Goal: Task Accomplishment & Management: Manage account settings

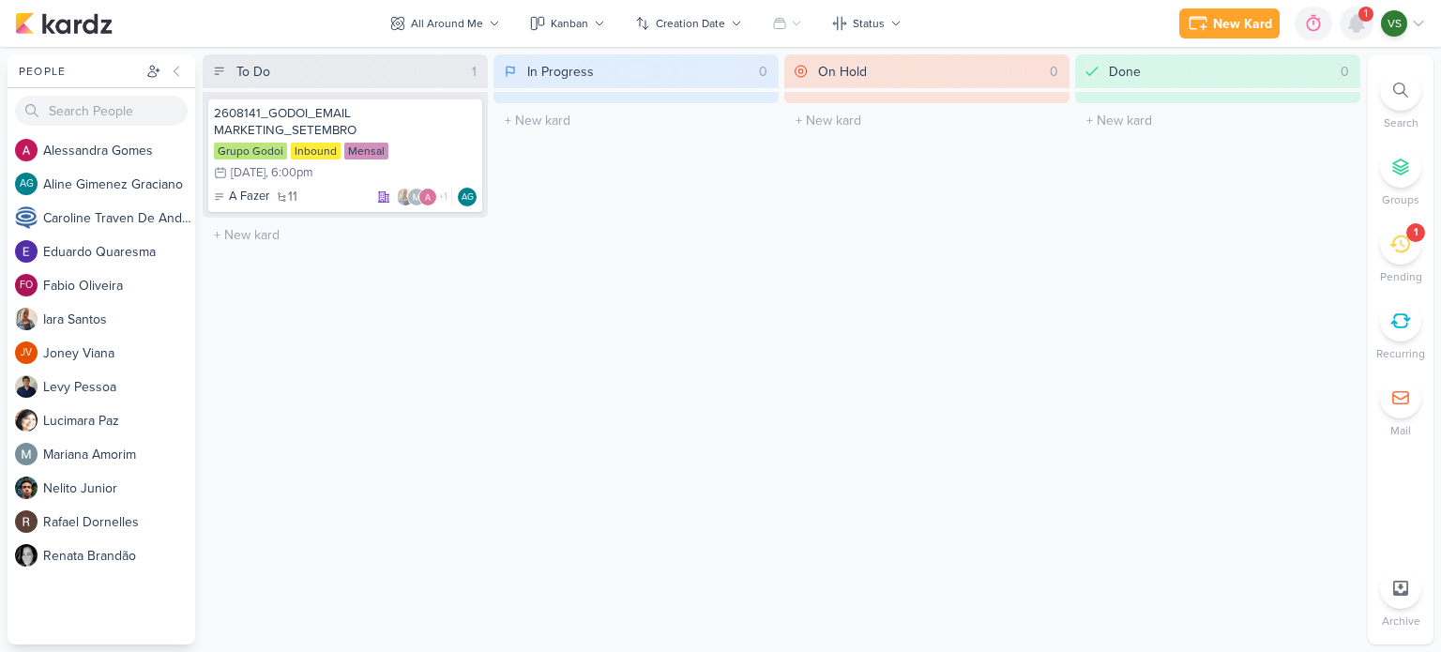
click at [1347, 21] on icon at bounding box center [1356, 23] width 23 height 23
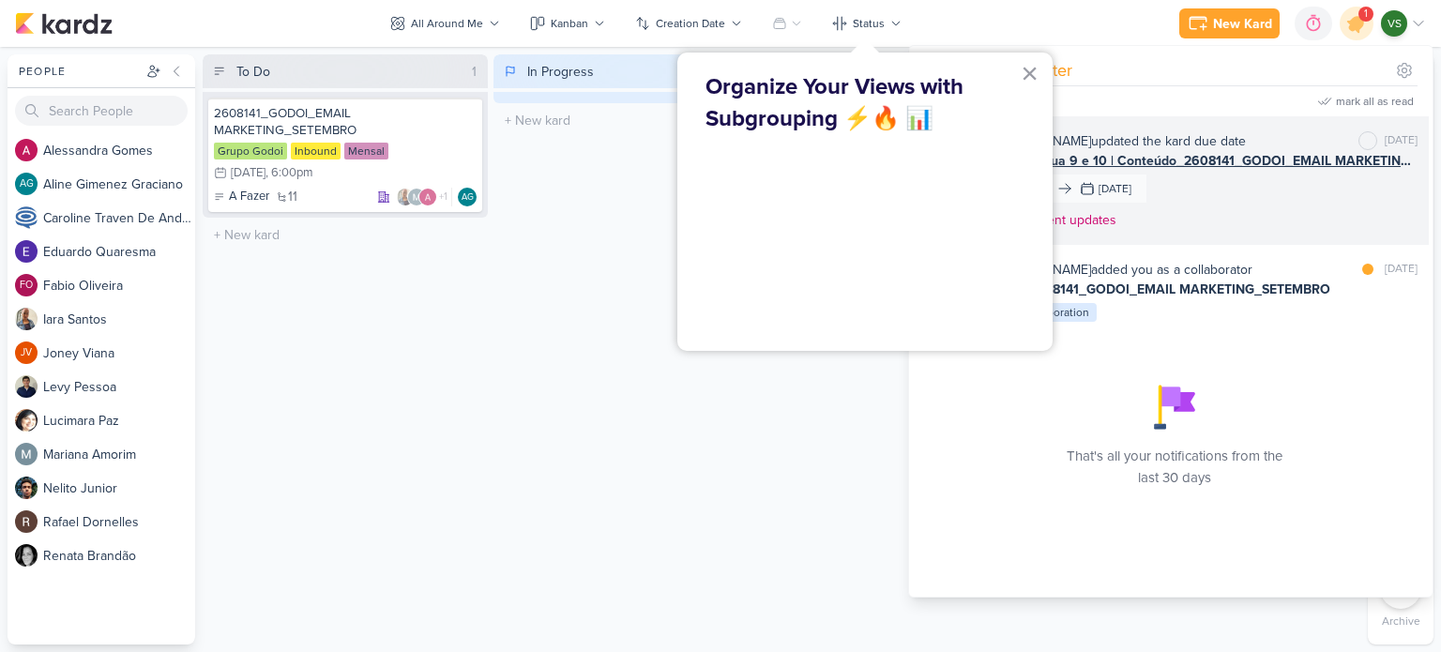
click at [1275, 176] on div "[PERSON_NAME] updated the kard due date [PERSON_NAME] as unread [DATE] AG177 Ré…" at bounding box center [1204, 184] width 426 height 106
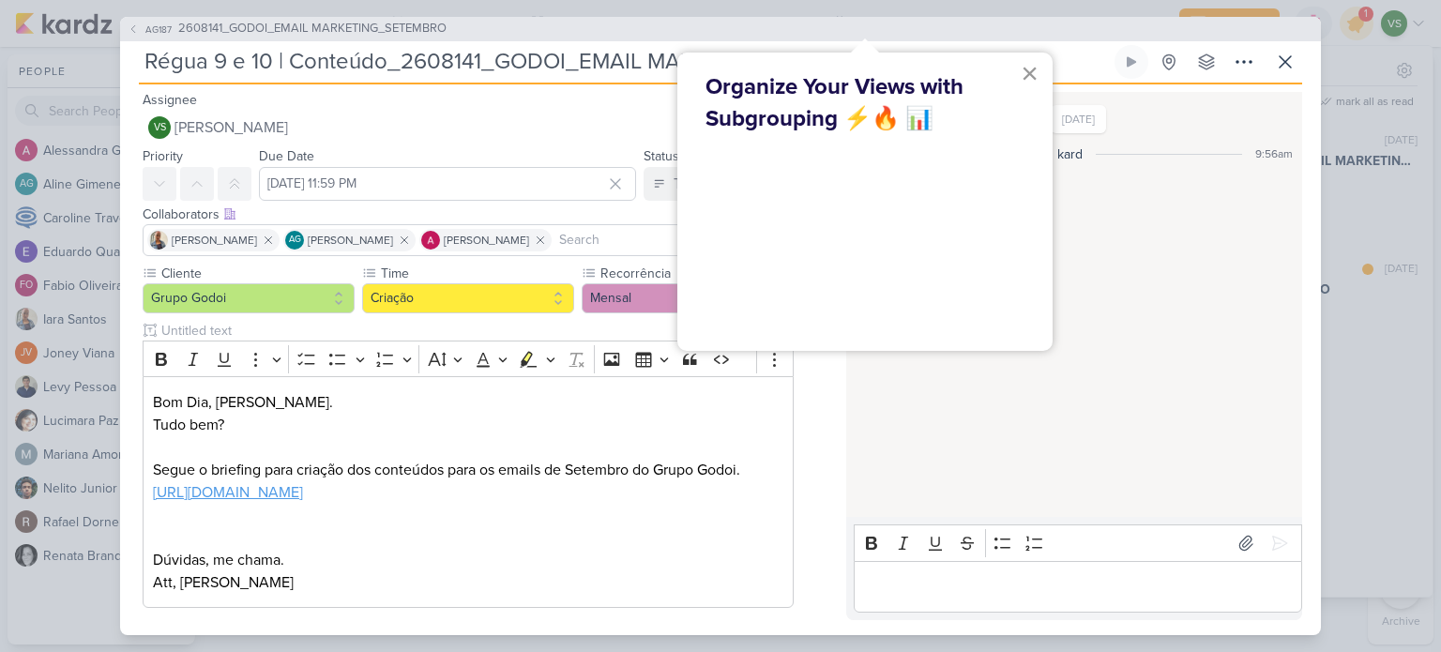
click at [1033, 73] on button "×" at bounding box center [1029, 73] width 18 height 30
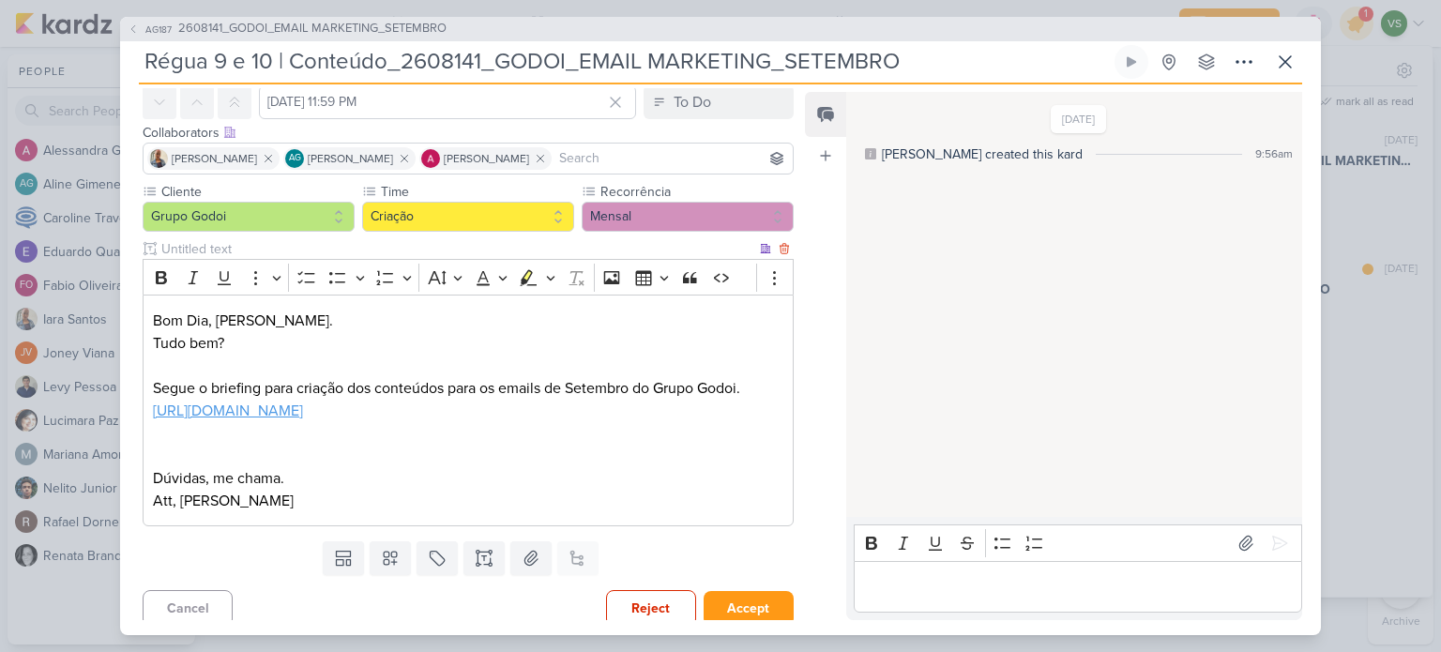
scroll to position [113, 0]
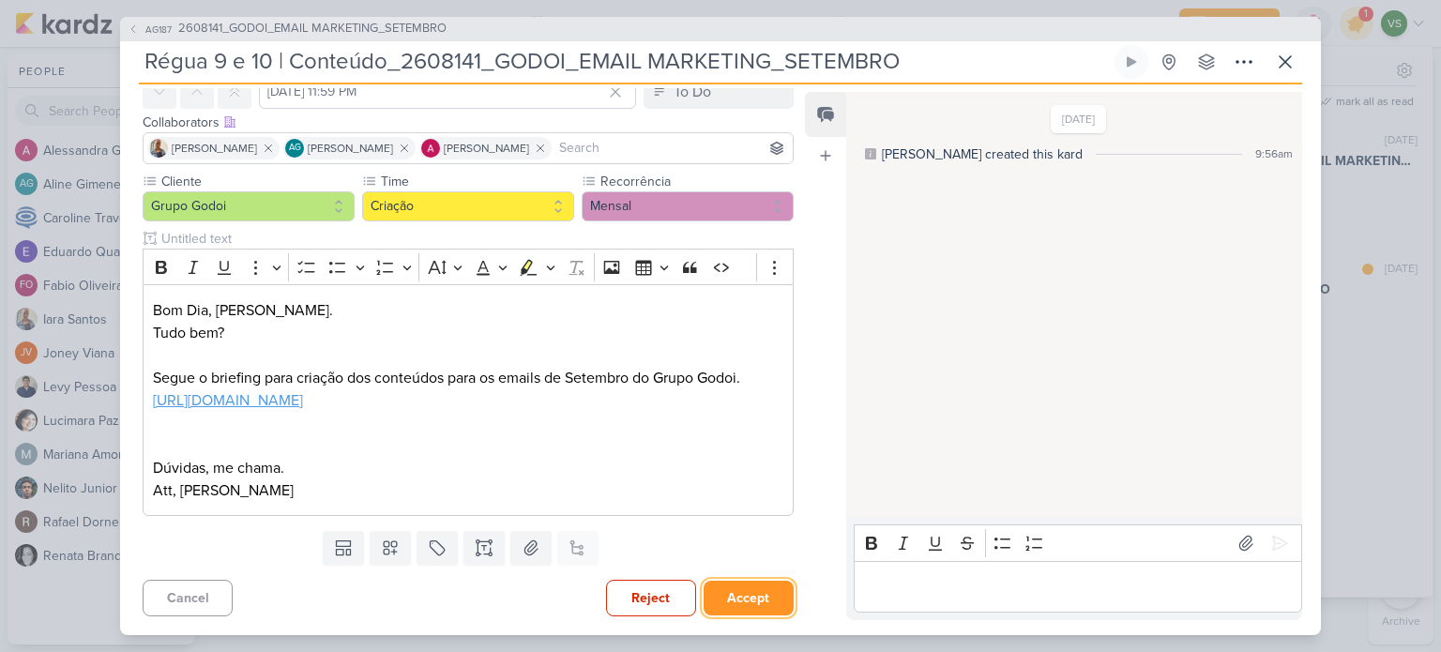
click at [741, 585] on button "Accept" at bounding box center [748, 598] width 90 height 35
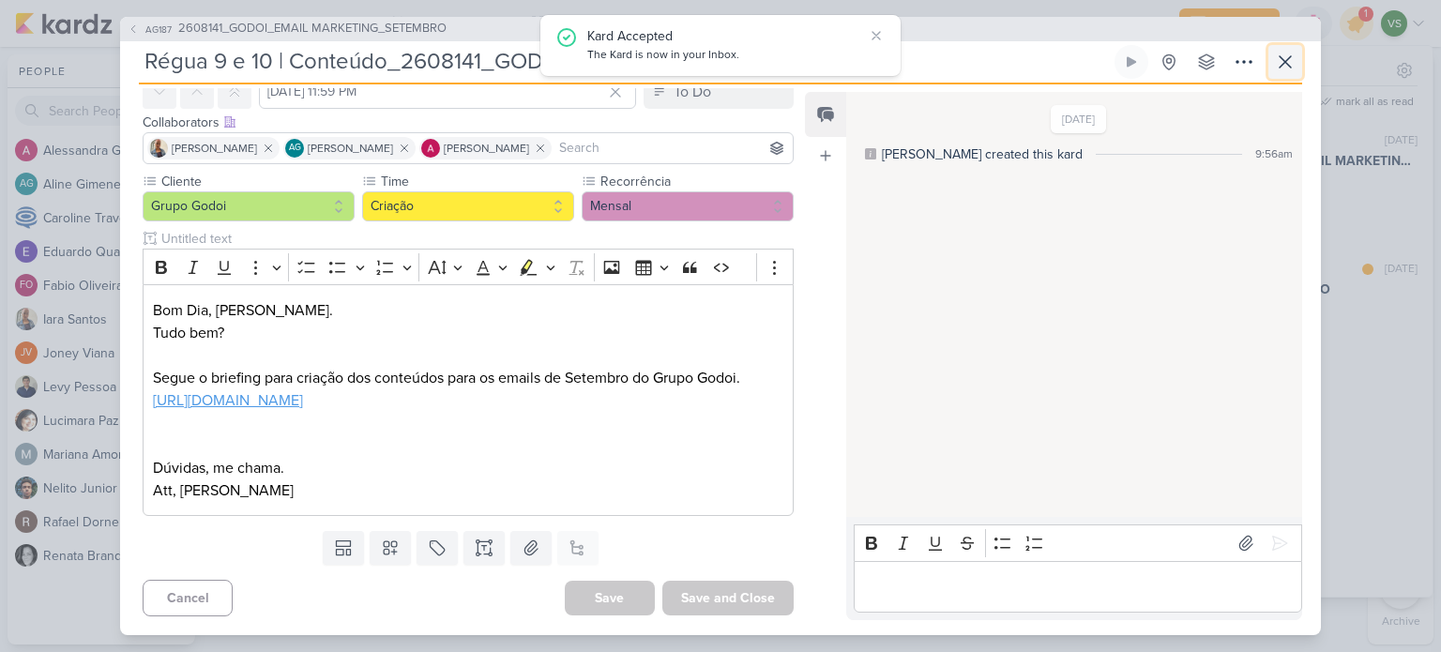
click at [1285, 56] on icon at bounding box center [1285, 62] width 23 height 23
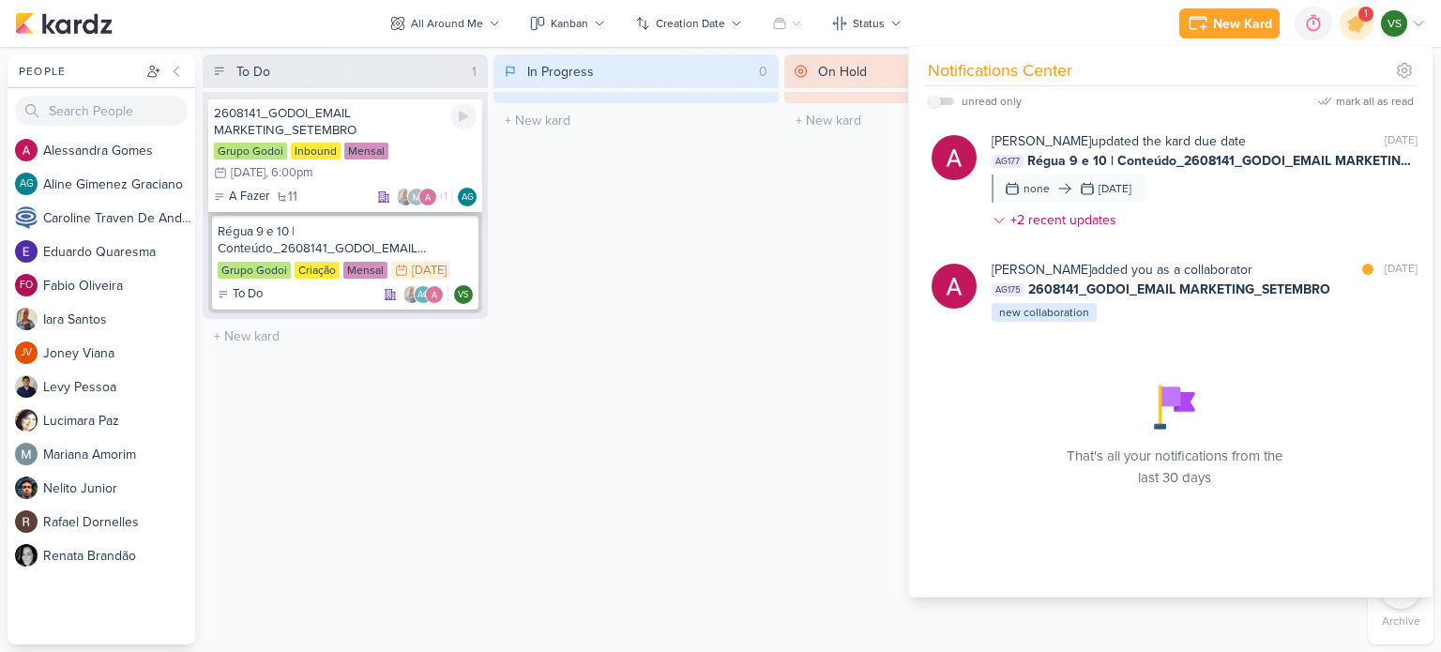
click at [414, 124] on div "2608141_GODOI_EMAIL MARKETING_SETEMBRO" at bounding box center [345, 122] width 263 height 34
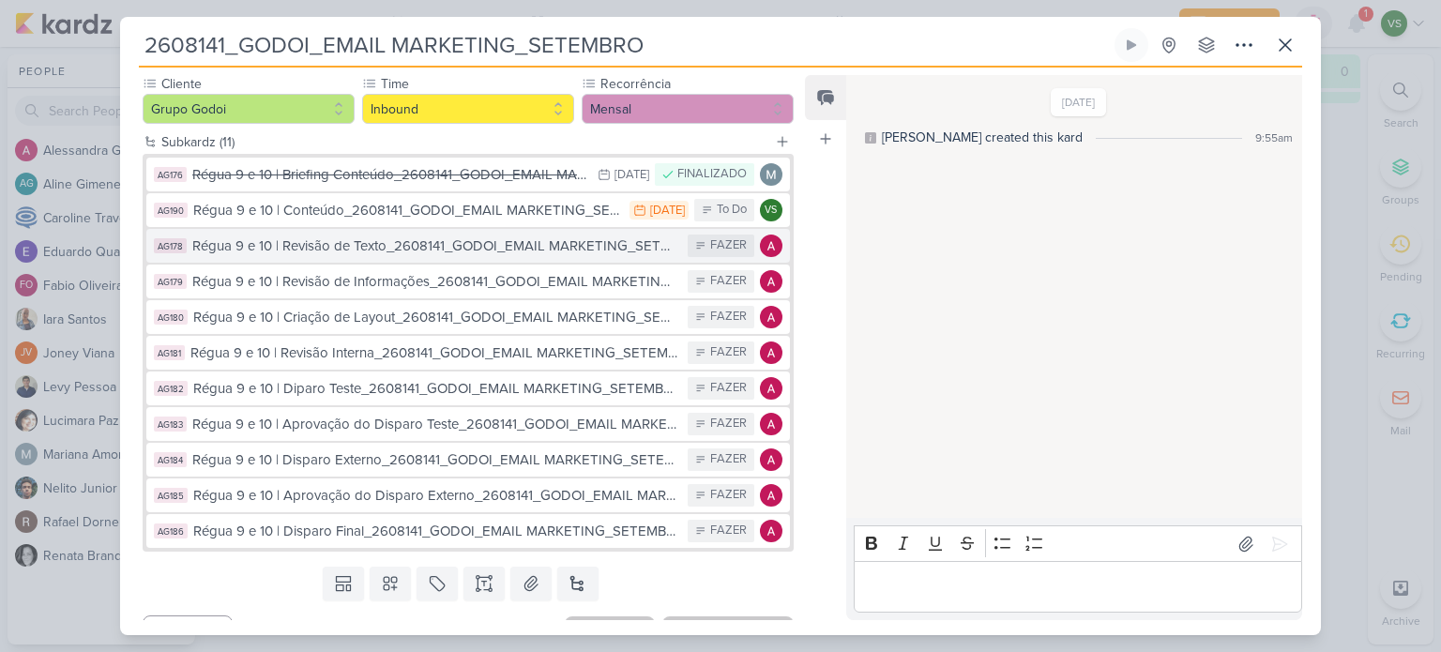
scroll to position [206, 0]
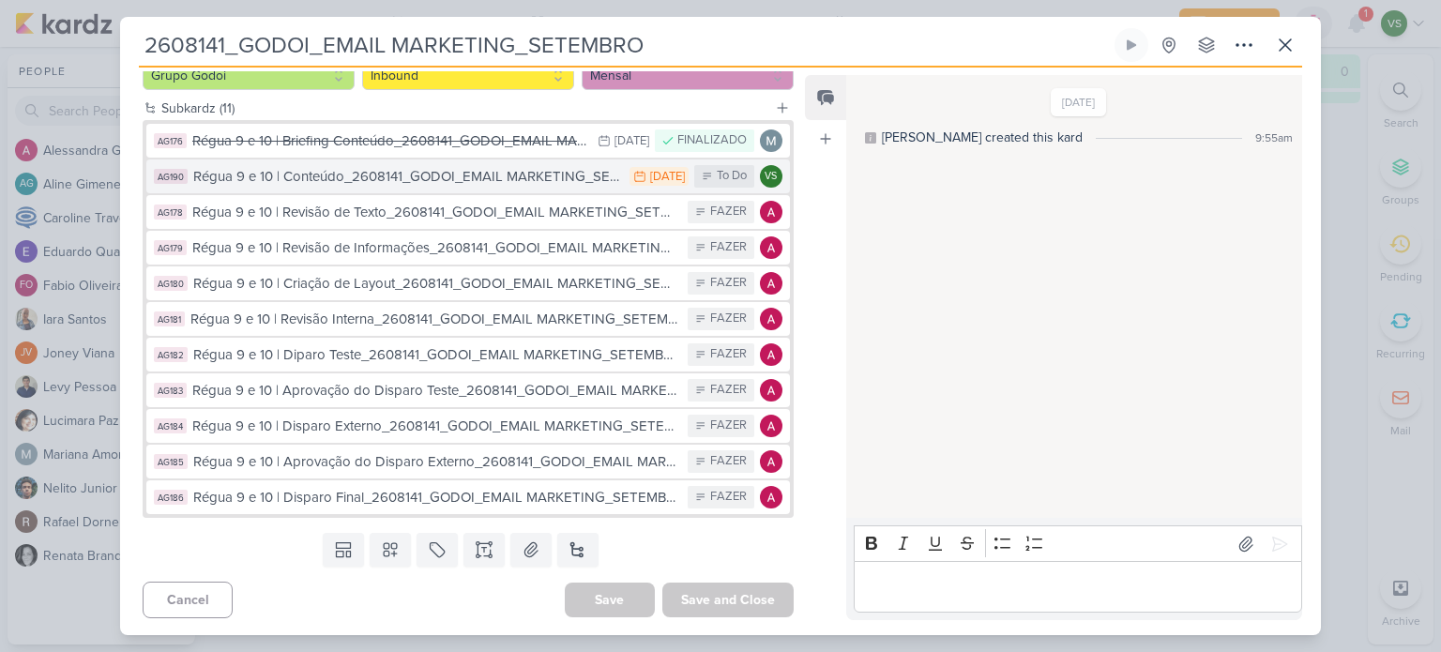
click at [476, 175] on div "Régua 9 e 10 | Conteúdo_2608141_GODOI_EMAIL MARKETING_SETEMBRO" at bounding box center [406, 177] width 427 height 22
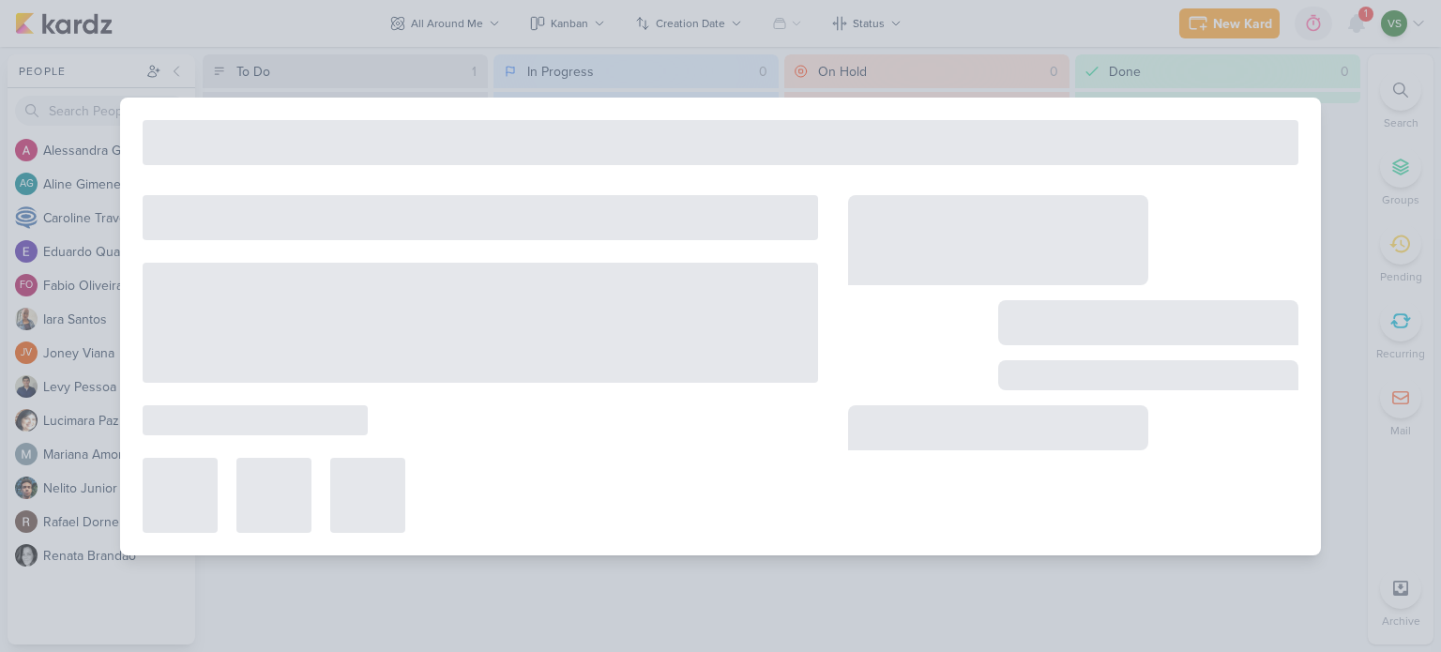
type input "Régua 9 e 10 | Conteúdo_2608141_GODOI_EMAIL MARKETING_SETEMBRO"
type input "[DATE] 11:59 PM"
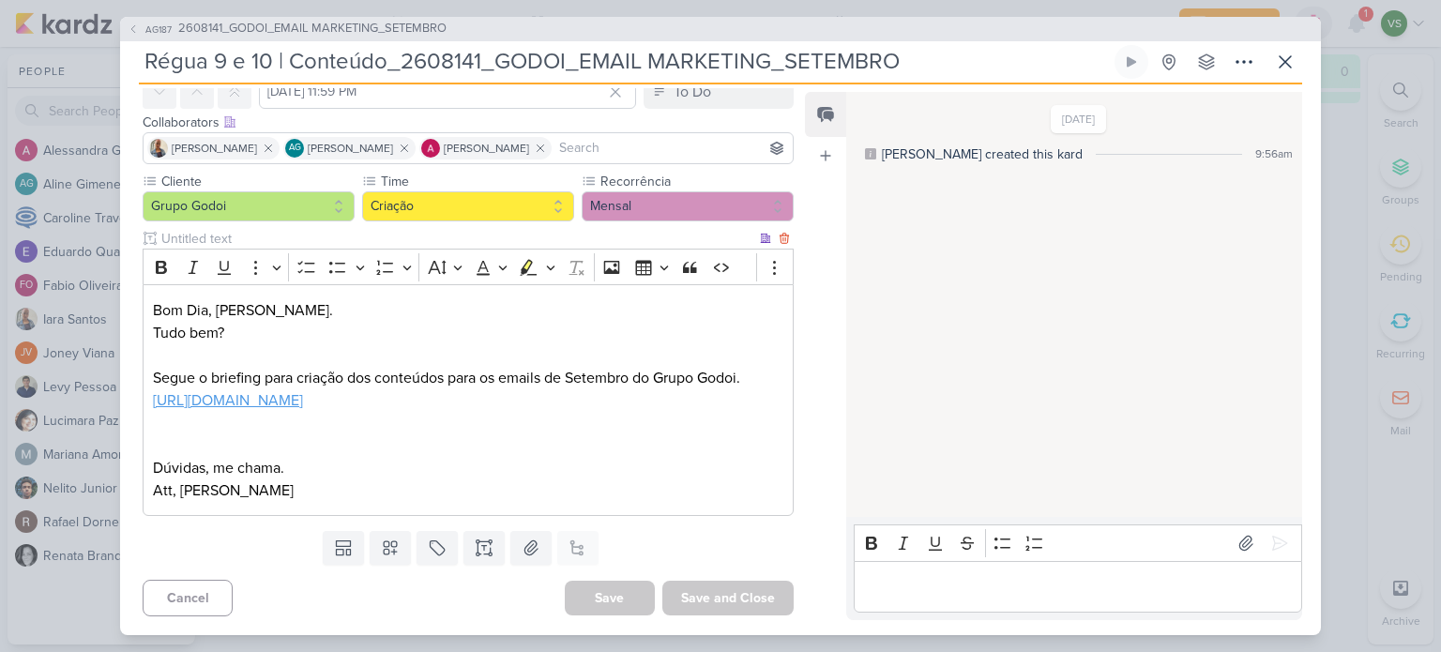
scroll to position [113, 0]
click at [424, 452] on p "Editor editing area: main" at bounding box center [468, 445] width 630 height 23
click at [358, 475] on p "Dúvidas, me chama." at bounding box center [468, 468] width 630 height 23
click at [368, 490] on p "Att, [PERSON_NAME]" at bounding box center [468, 490] width 630 height 23
click at [303, 391] on u "[URL][DOMAIN_NAME]" at bounding box center [228, 400] width 150 height 19
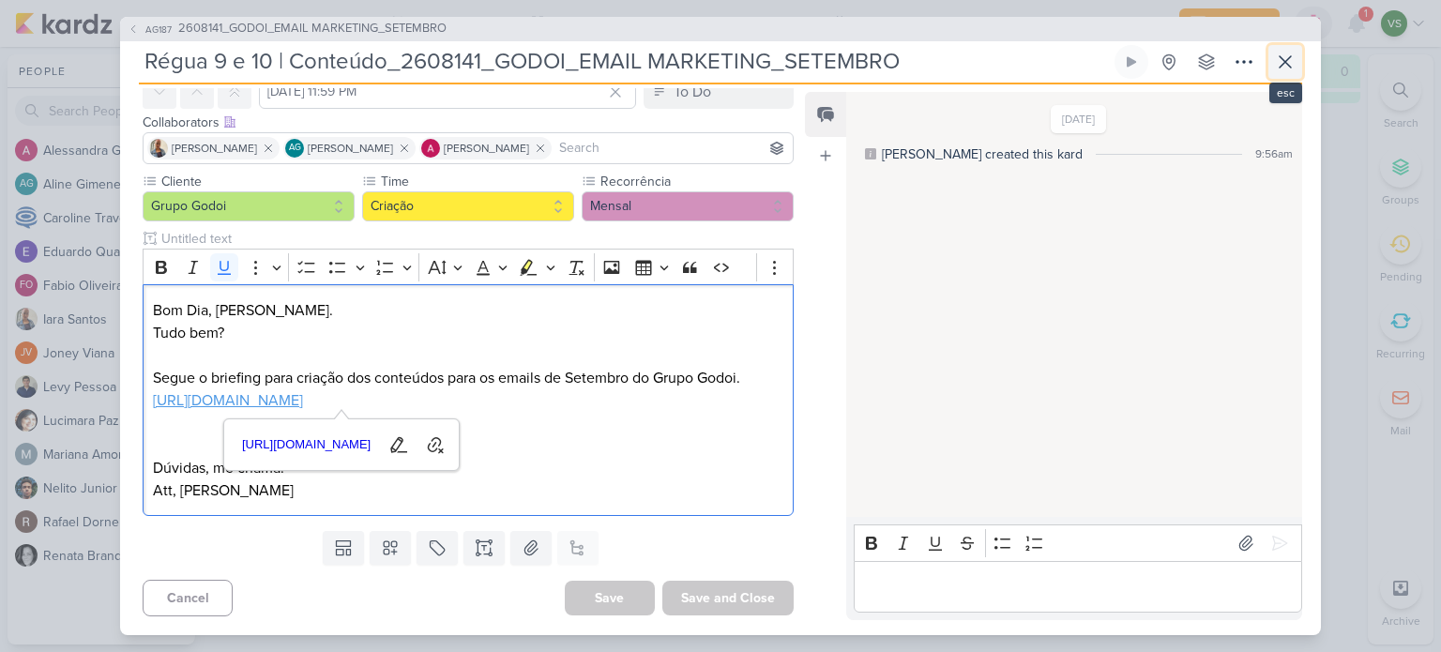
click at [1290, 59] on icon at bounding box center [1285, 62] width 23 height 23
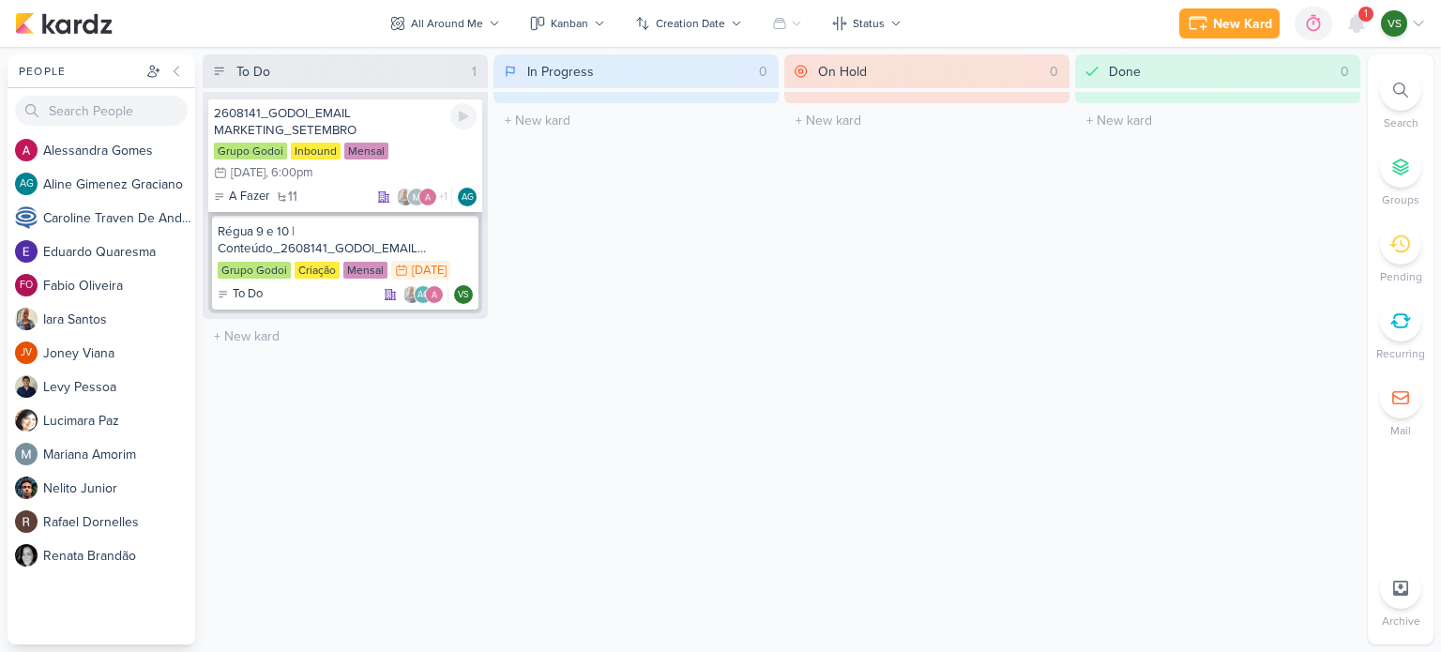
click at [407, 137] on div "2608141_GODOI_EMAIL MARKETING_SETEMBRO" at bounding box center [345, 122] width 263 height 34
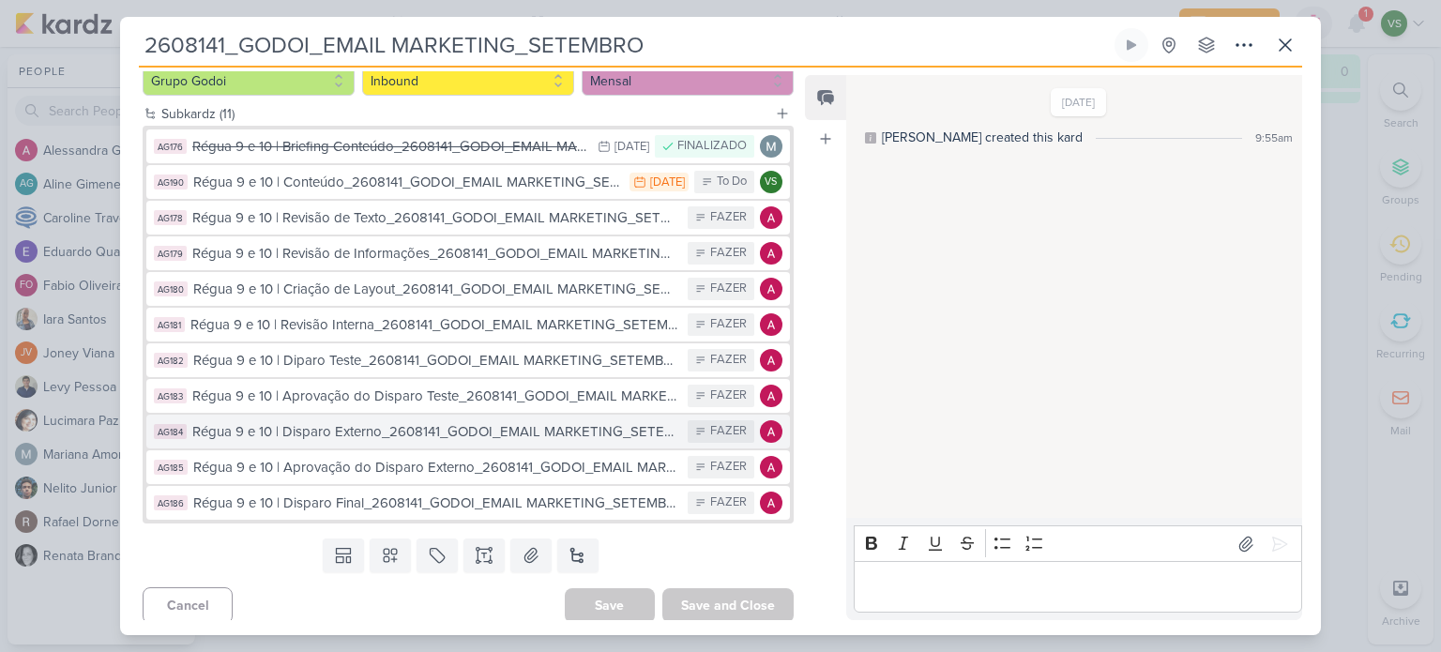
scroll to position [206, 0]
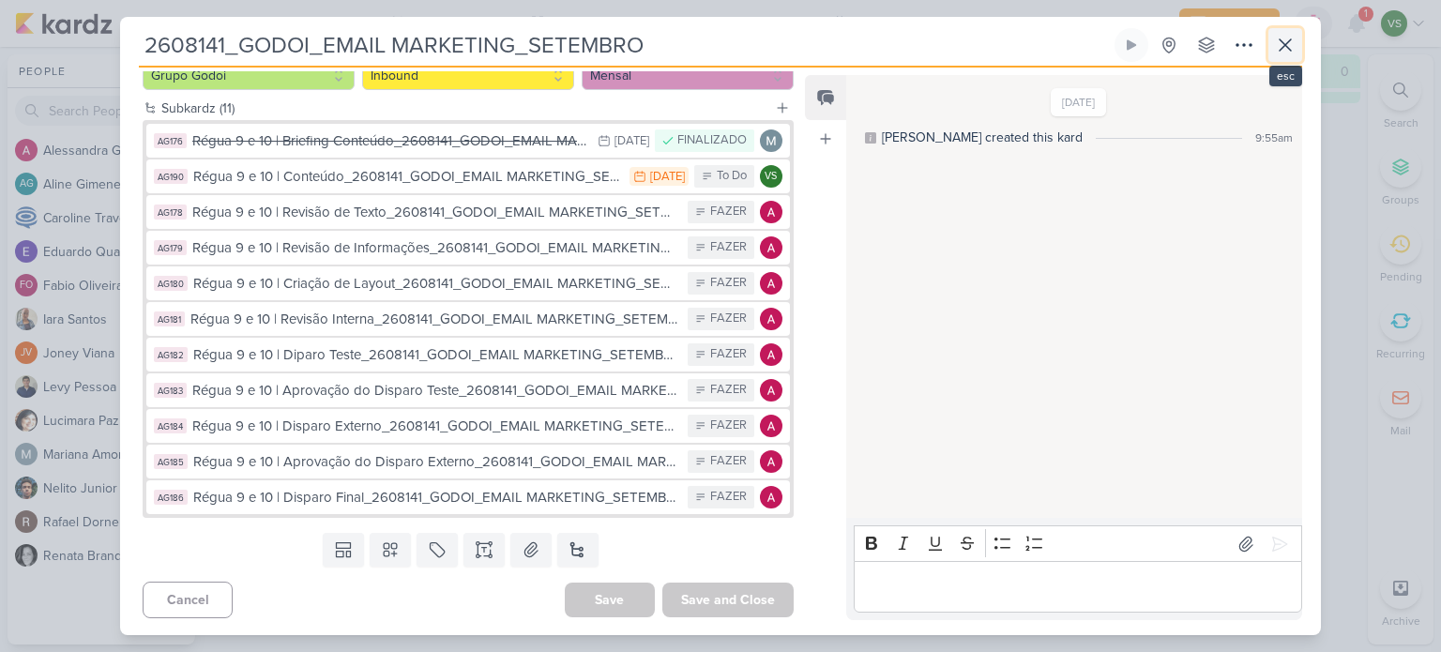
click at [1296, 51] on button at bounding box center [1285, 45] width 34 height 34
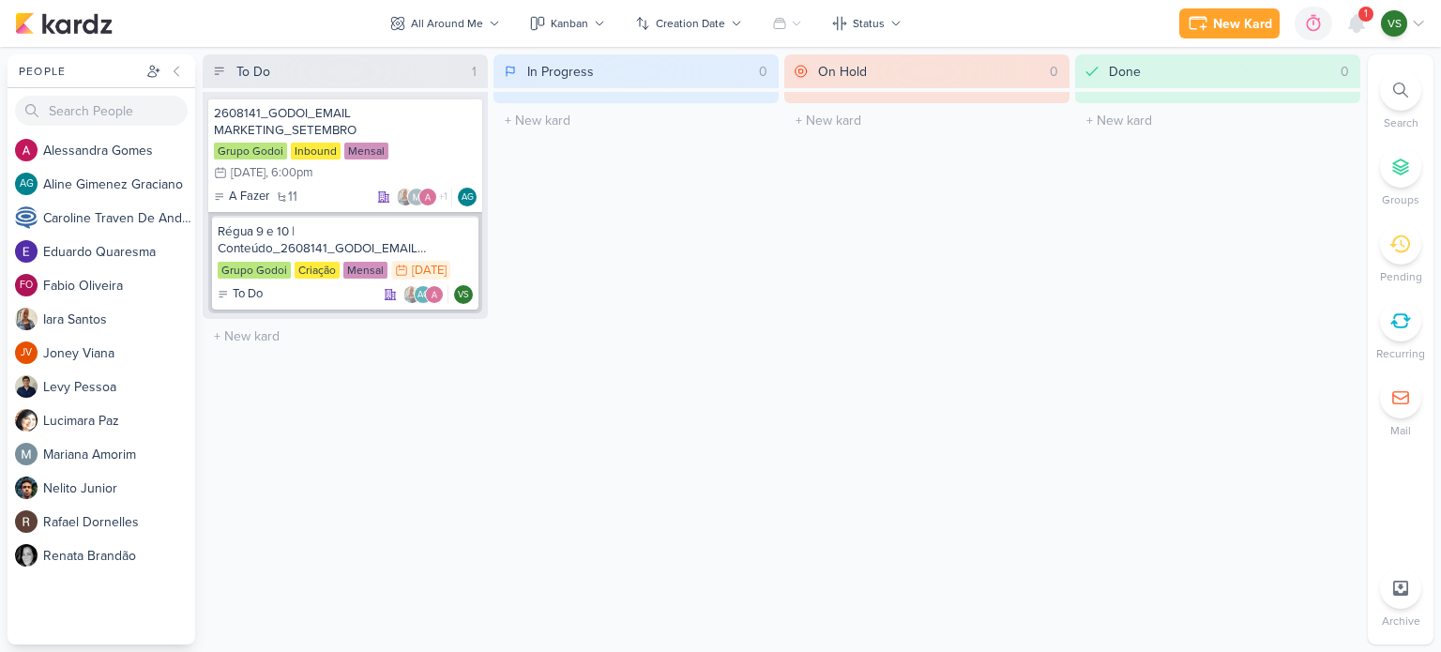
drag, startPoint x: 1364, startPoint y: 3, endPoint x: 1365, endPoint y: 22, distance: 18.8
click at [1366, 3] on div "New Kard Ctrl + k 0h0m Not tracking... [DATE] 0h0m Week 0h0m Month 0h0m No Sess…" at bounding box center [720, 23] width 1411 height 47
click at [1365, 22] on icon at bounding box center [1356, 23] width 23 height 23
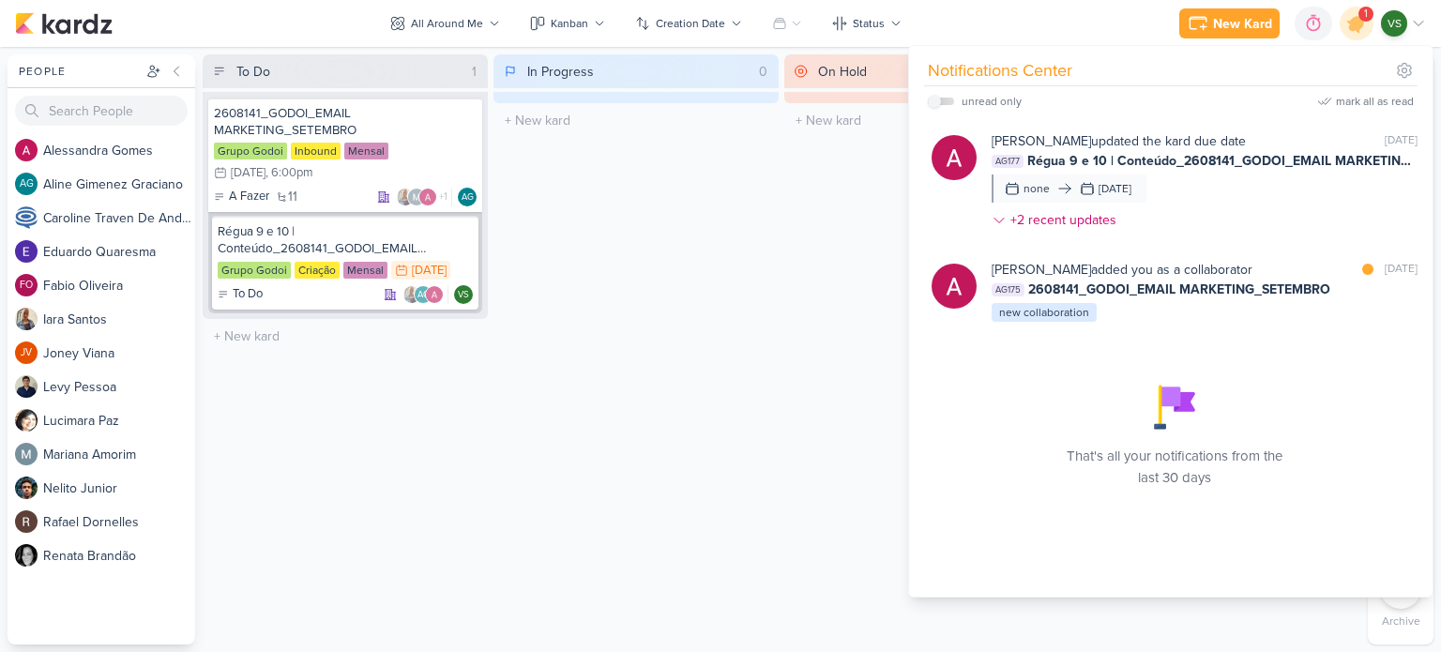
click at [705, 400] on div "In Progress 0 The kard title must be shorter than 100 characters" at bounding box center [635, 349] width 285 height 590
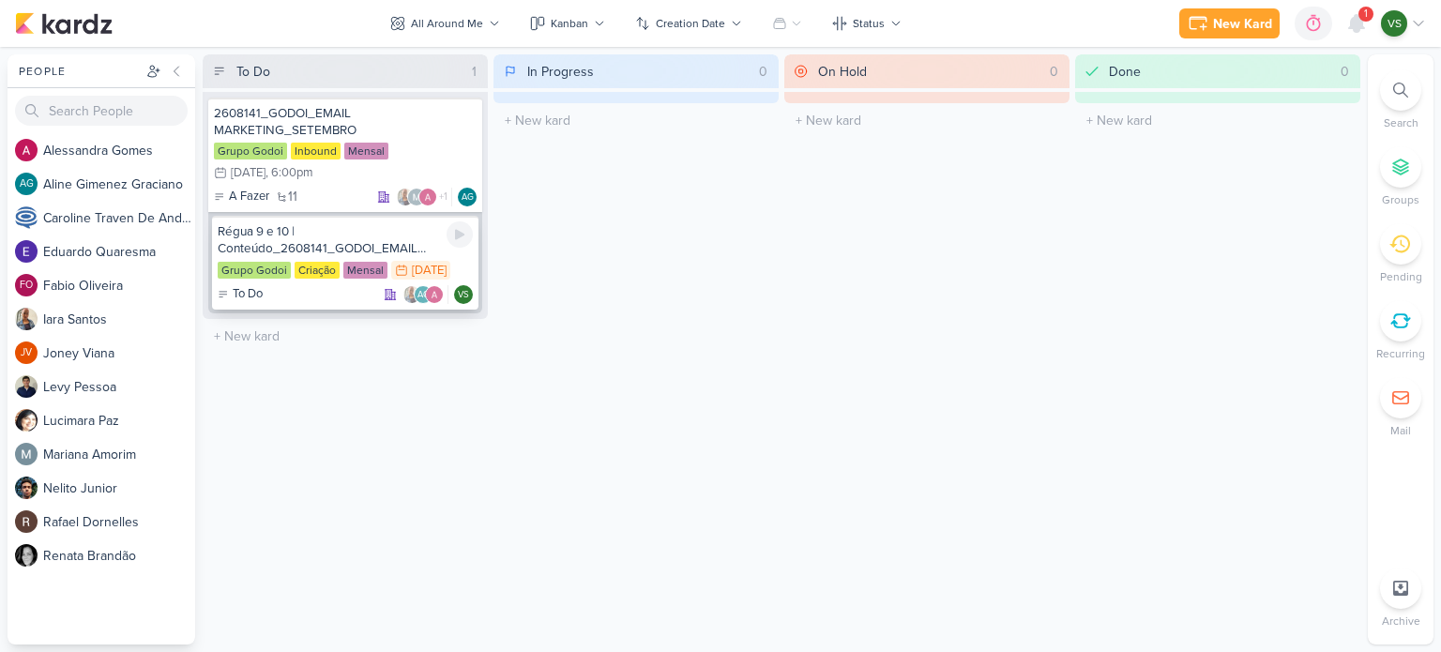
click at [349, 246] on div "Régua 9 e 10 | Conteúdo_2608141_GODOI_EMAIL MARKETING_SETEMBRO" at bounding box center [345, 240] width 255 height 34
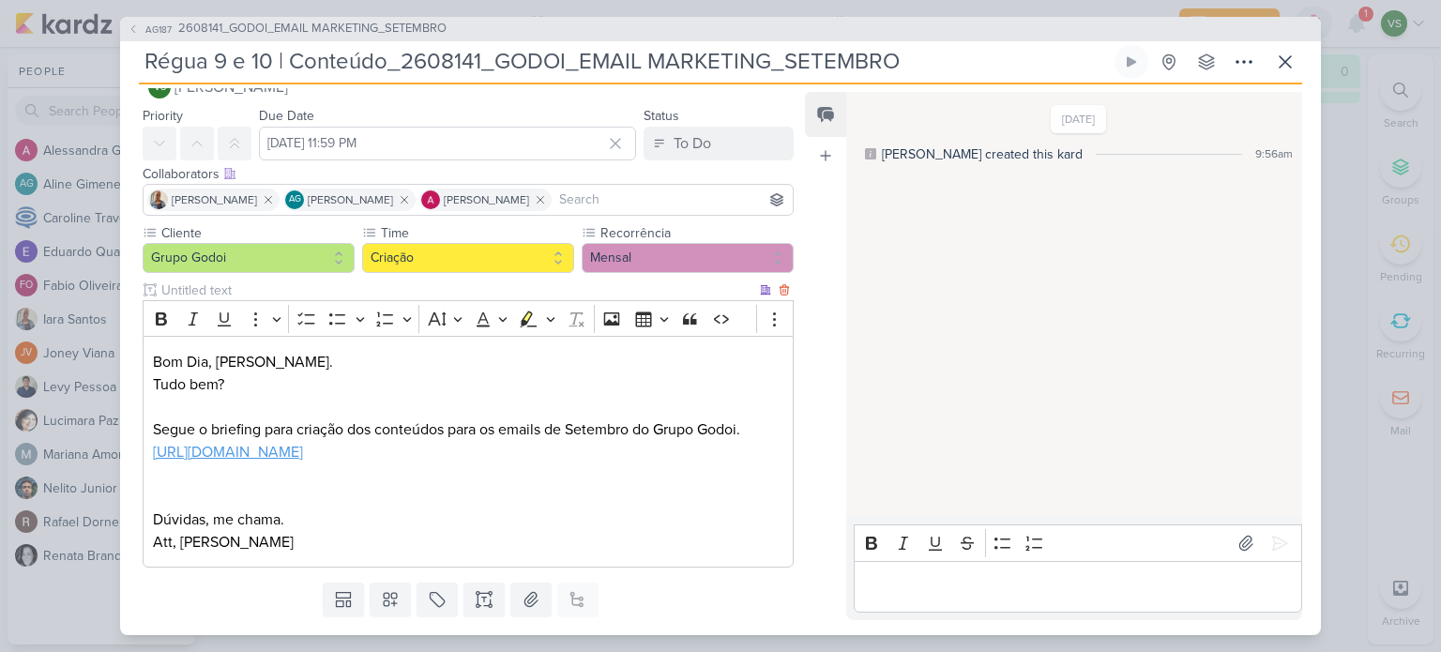
scroll to position [0, 0]
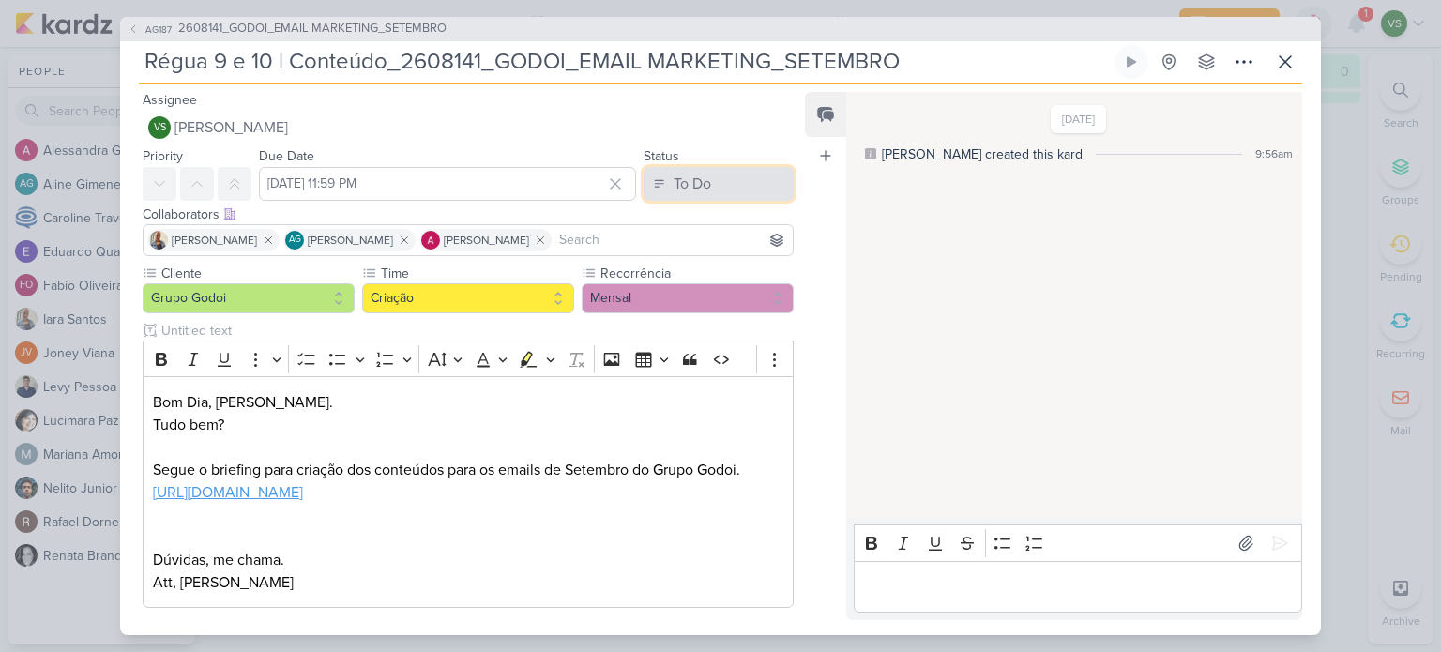
click at [728, 181] on button "To Do" at bounding box center [718, 184] width 150 height 34
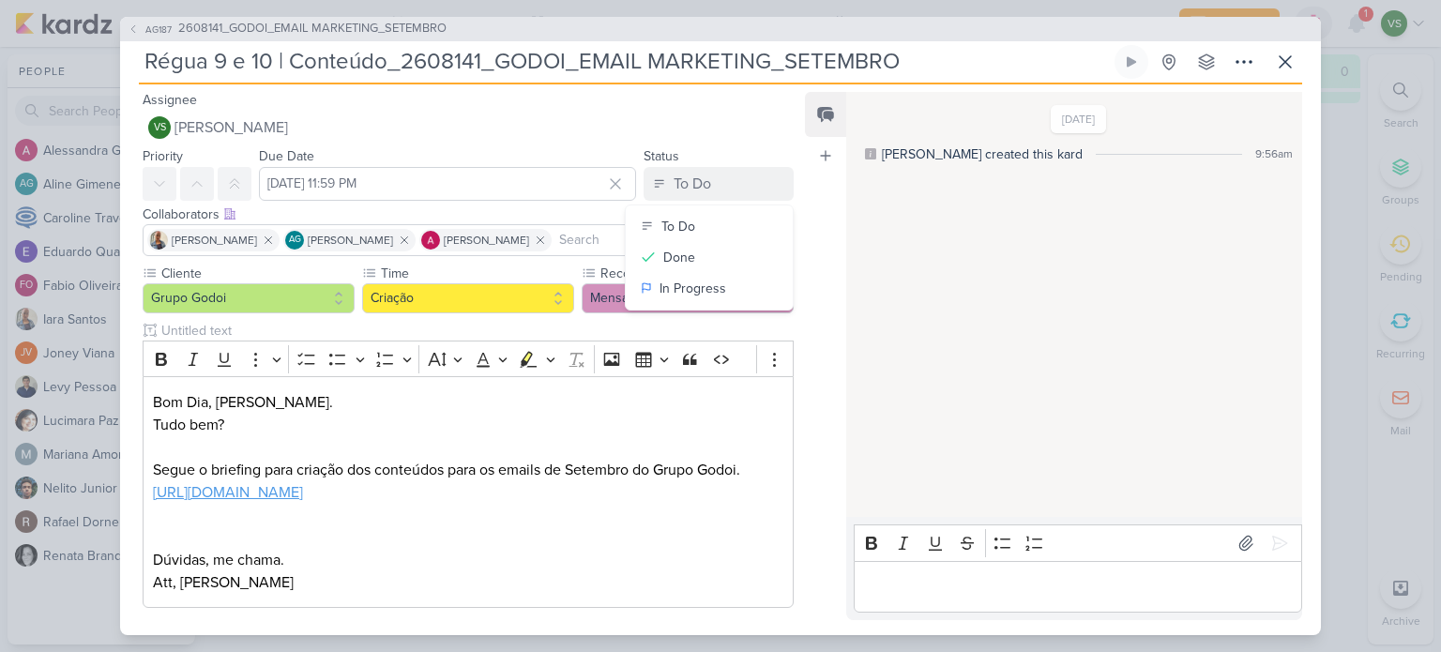
click at [702, 504] on p "Tudo bem? Segue o briefing para criação dos conteúdos para os emails de Setembr…" at bounding box center [468, 459] width 630 height 90
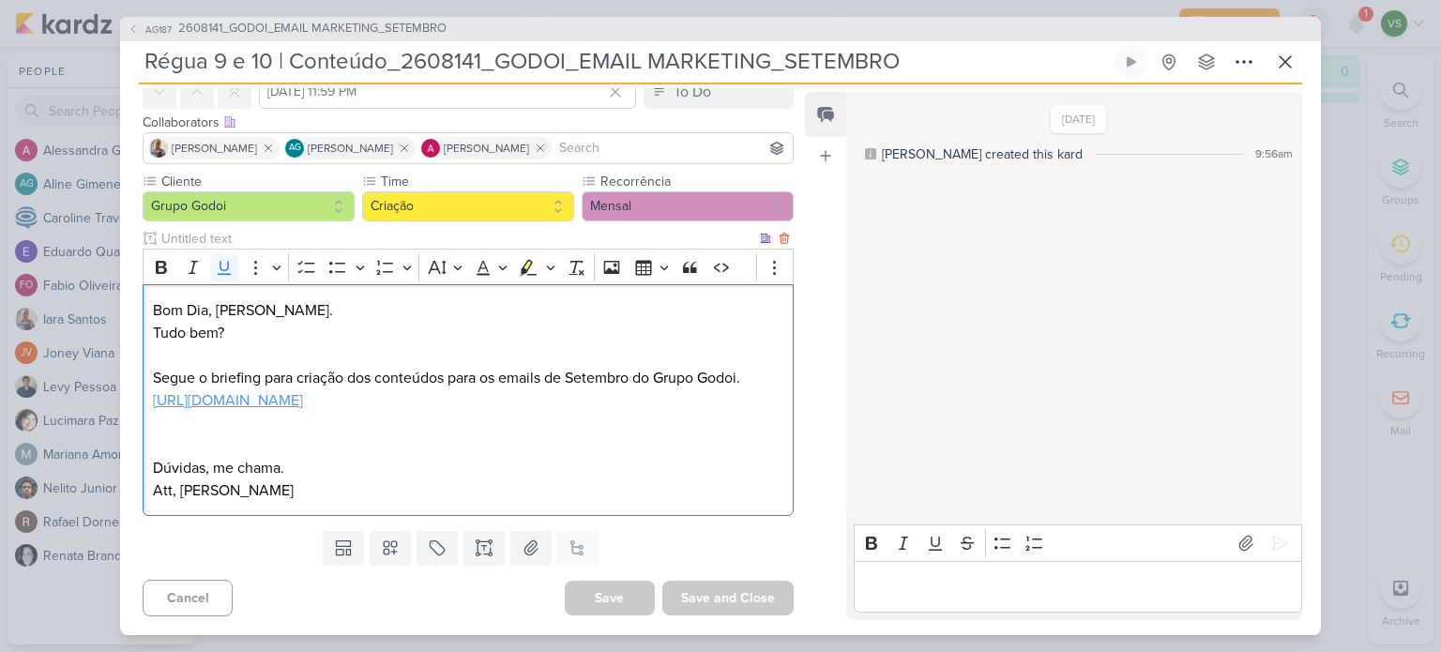
scroll to position [113, 0]
click at [361, 475] on p "Dúvidas, me chama." at bounding box center [468, 468] width 630 height 23
click at [303, 397] on u "[URL][DOMAIN_NAME]" at bounding box center [228, 400] width 150 height 19
drag, startPoint x: 334, startPoint y: 443, endPoint x: 793, endPoint y: 85, distance: 582.1
click at [334, 443] on span "[URL][DOMAIN_NAME]" at bounding box center [306, 444] width 141 height 23
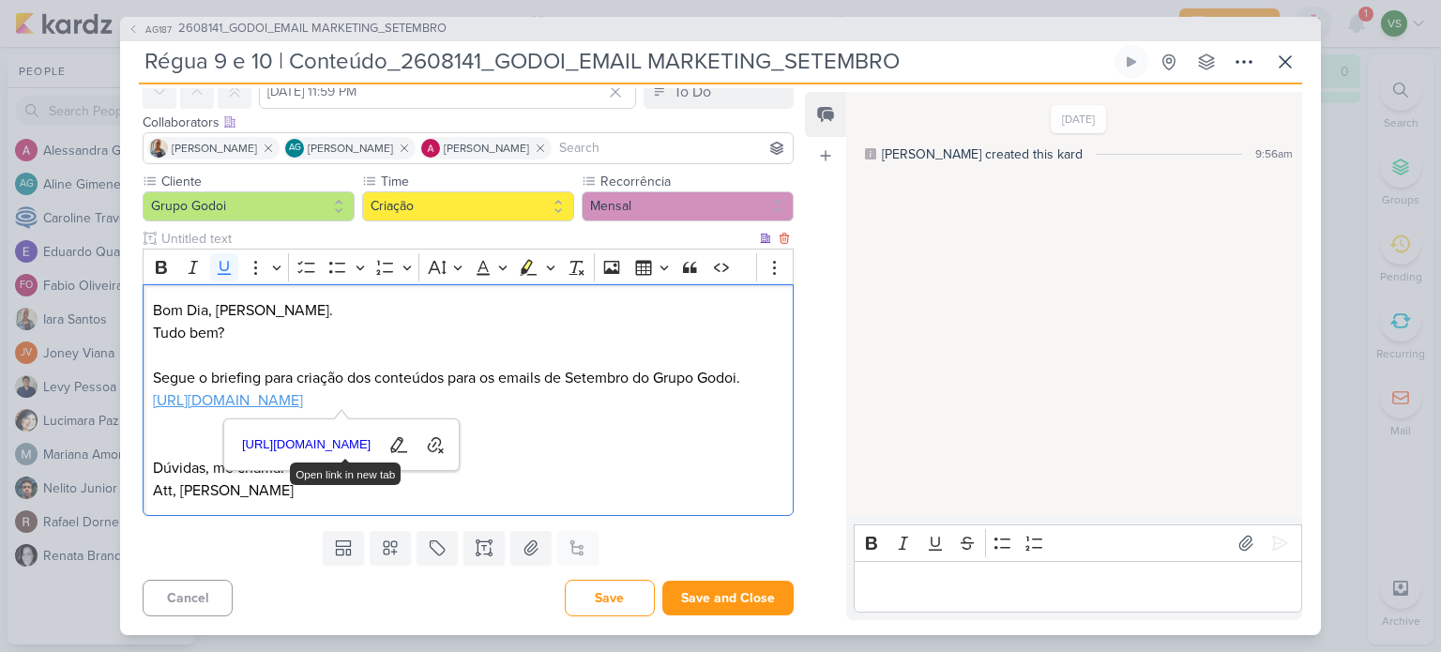
click at [660, 366] on p "Tudo bem? Segue o briefing para criação dos conteúdos para os emails de Setembr…" at bounding box center [468, 367] width 630 height 90
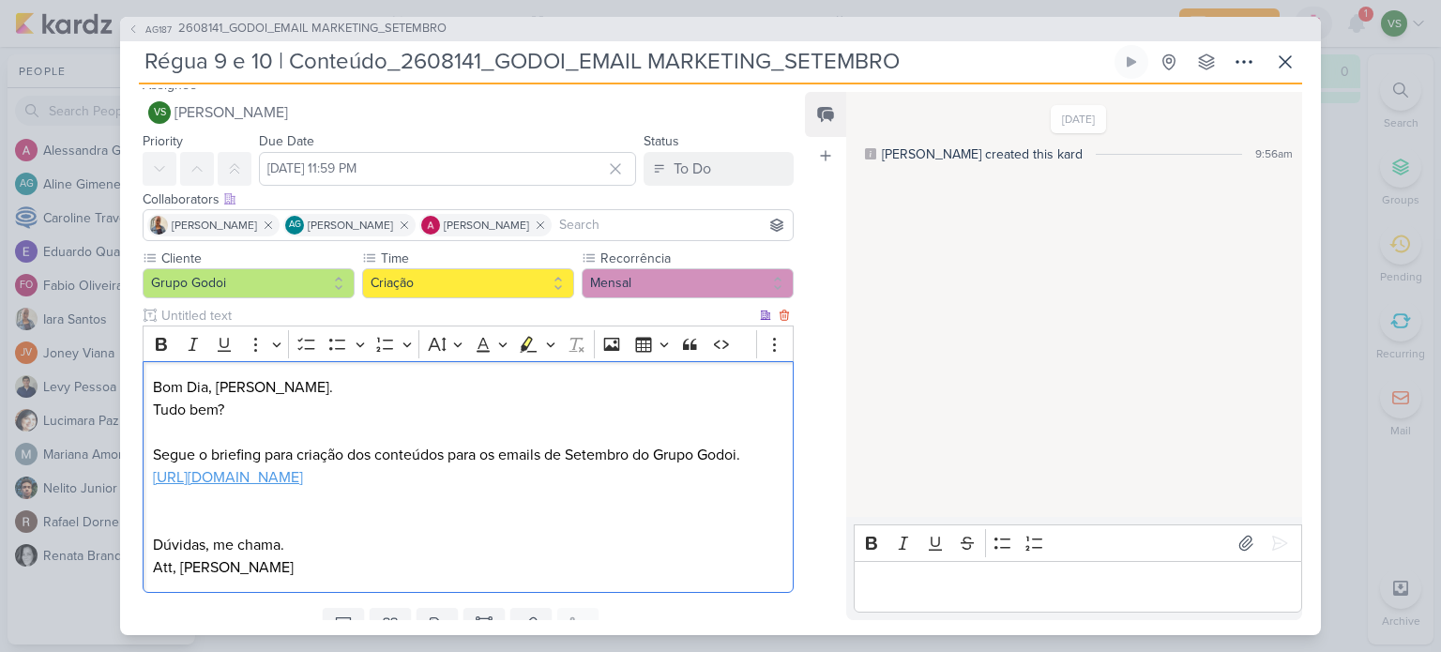
scroll to position [0, 0]
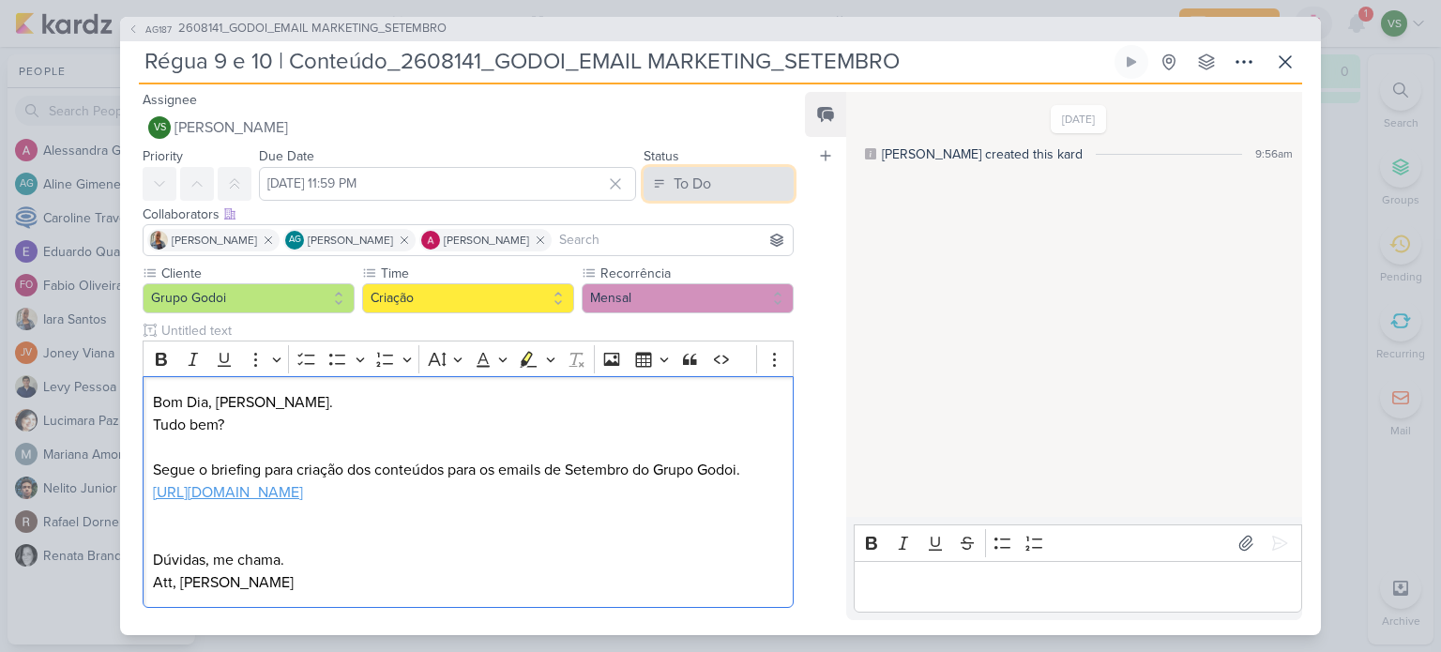
click at [724, 187] on button "To Do" at bounding box center [718, 184] width 150 height 34
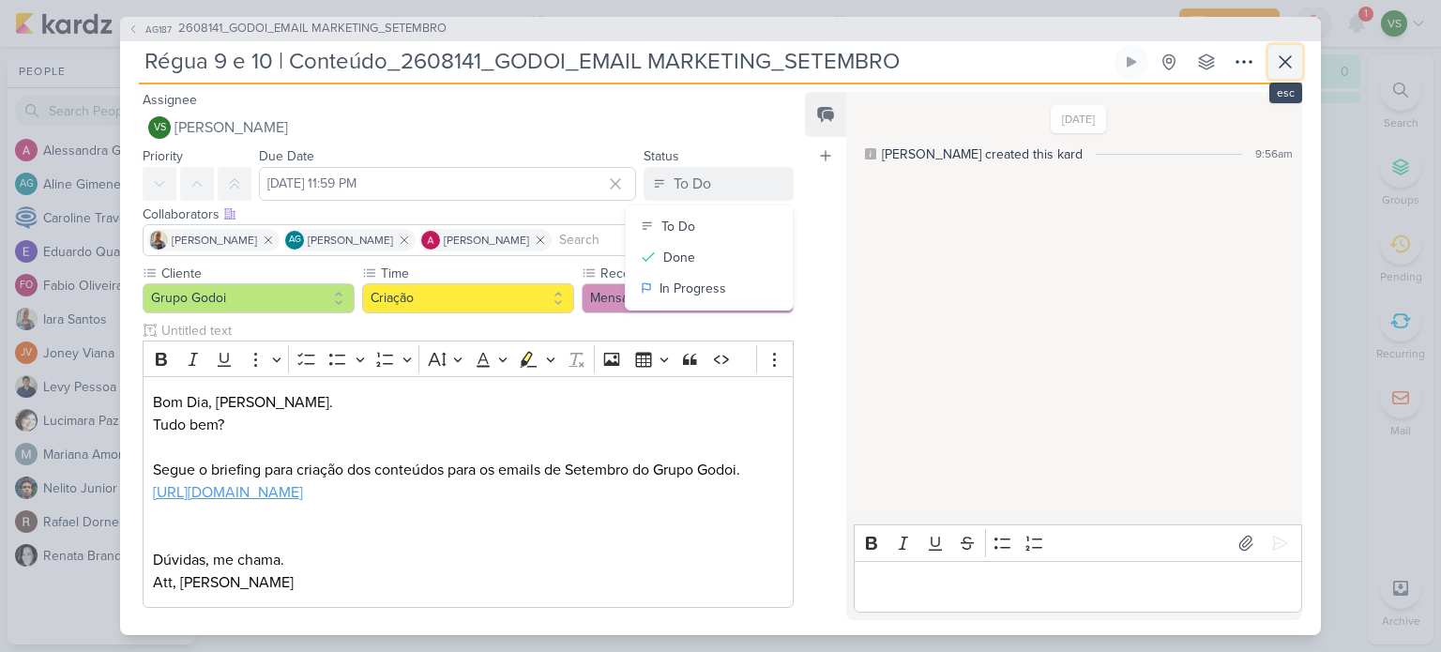
click at [1286, 67] on icon at bounding box center [1285, 62] width 23 height 23
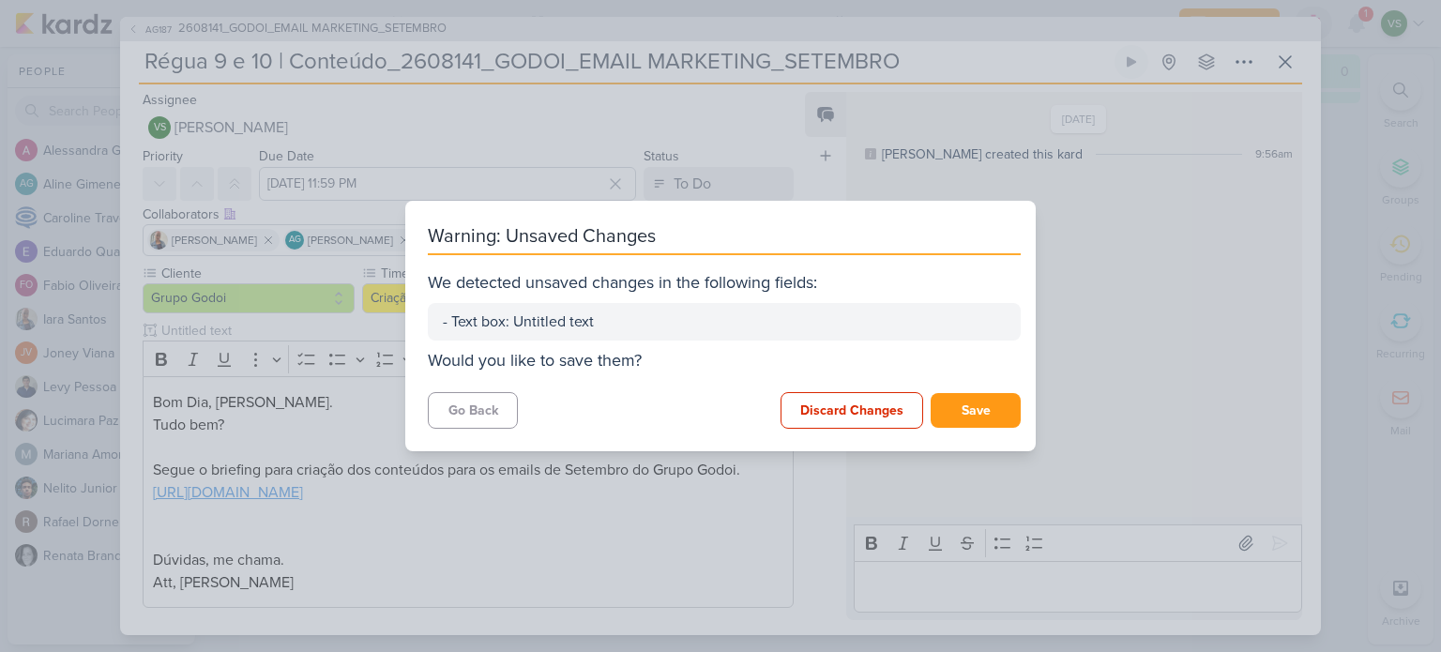
click at [647, 329] on div "- Text box: Untitled text" at bounding box center [724, 321] width 563 height 23
click at [865, 412] on button "Discard Changes" at bounding box center [851, 410] width 143 height 37
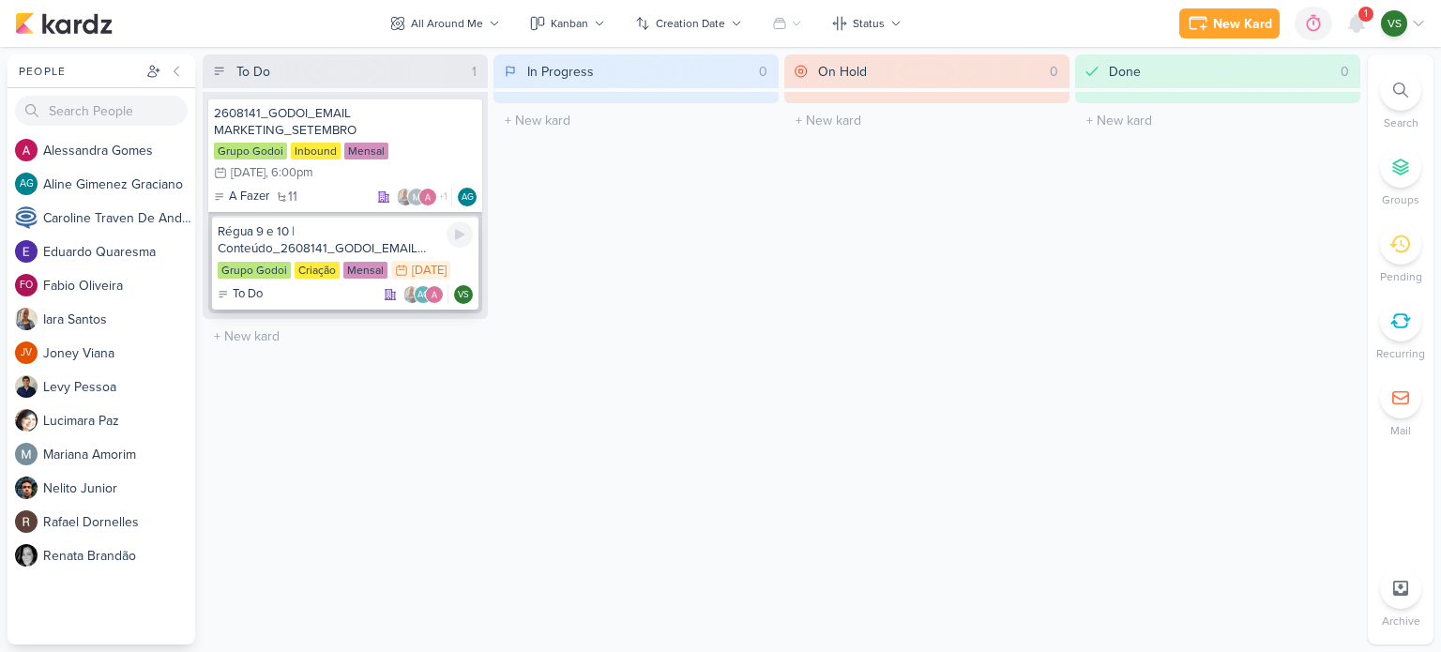
click at [356, 236] on div "Régua 9 e 10 | Conteúdo_2608141_GODOI_EMAIL MARKETING_SETEMBRO" at bounding box center [345, 240] width 255 height 34
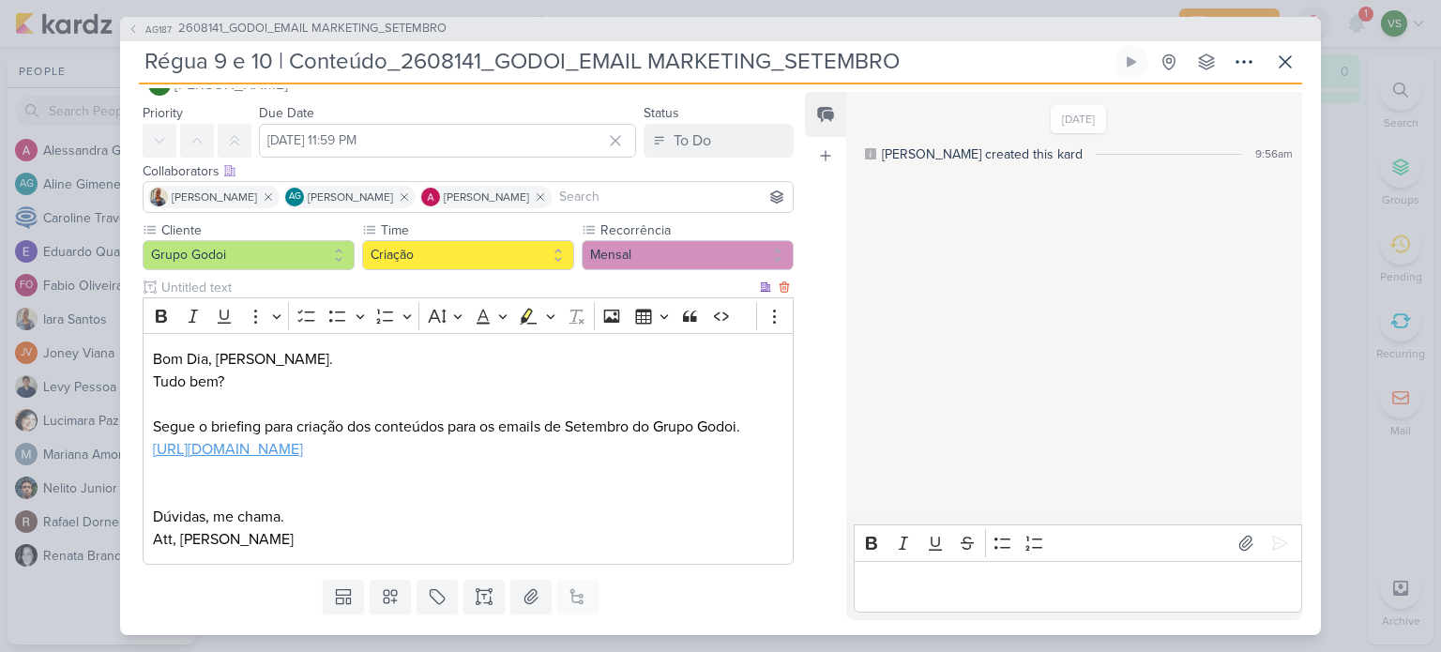
scroll to position [20, 0]
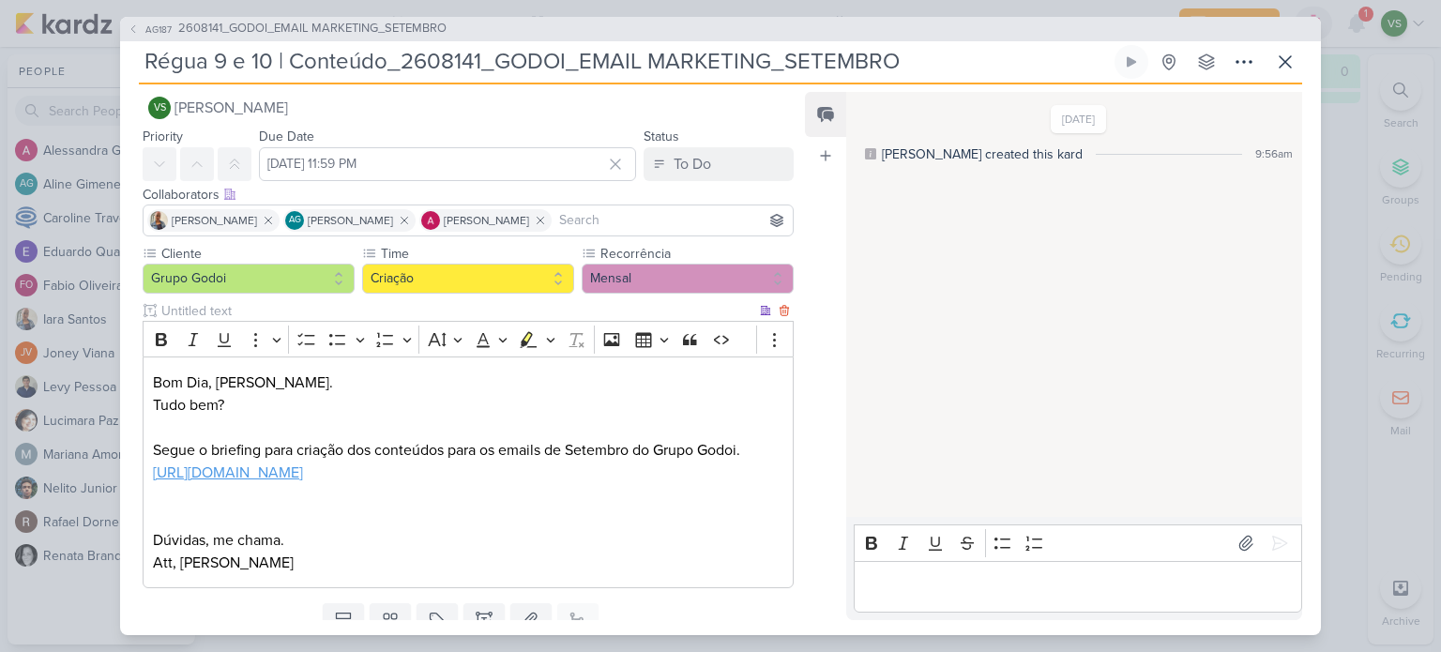
click at [303, 464] on u "[URL][DOMAIN_NAME]" at bounding box center [228, 472] width 150 height 19
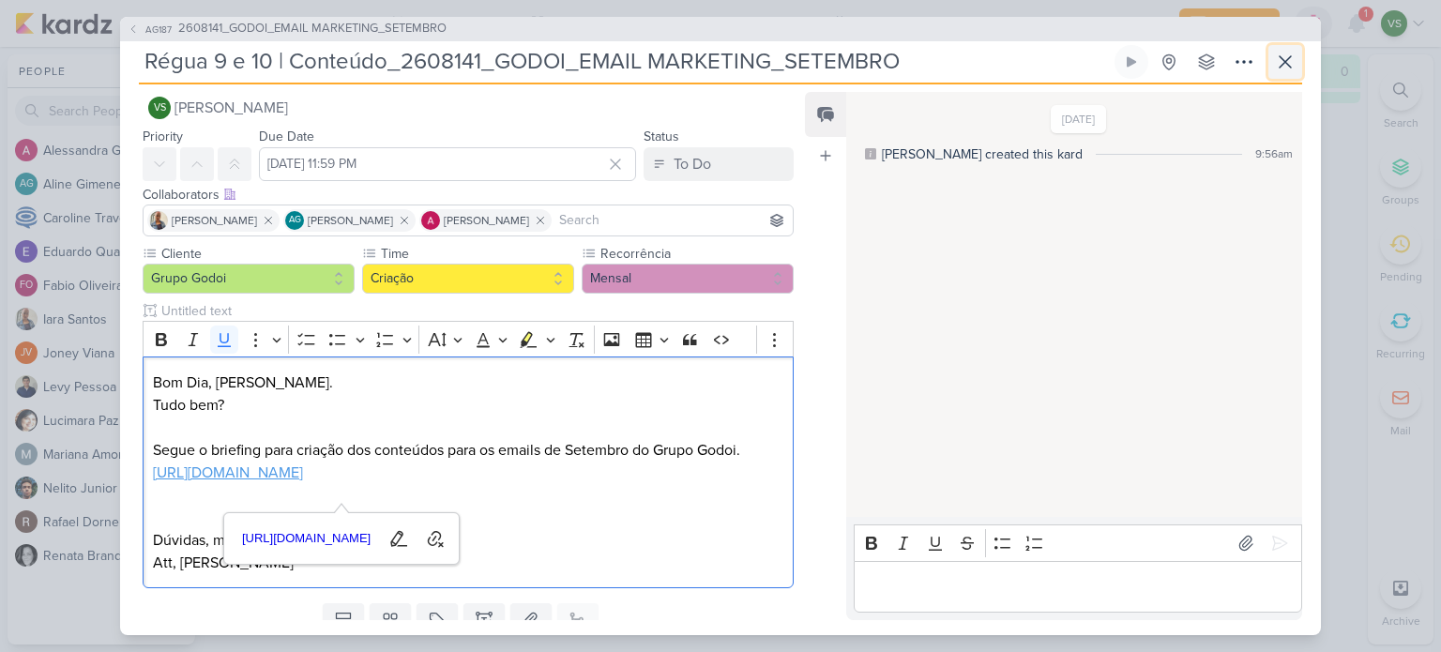
click at [1286, 64] on icon at bounding box center [1285, 62] width 23 height 23
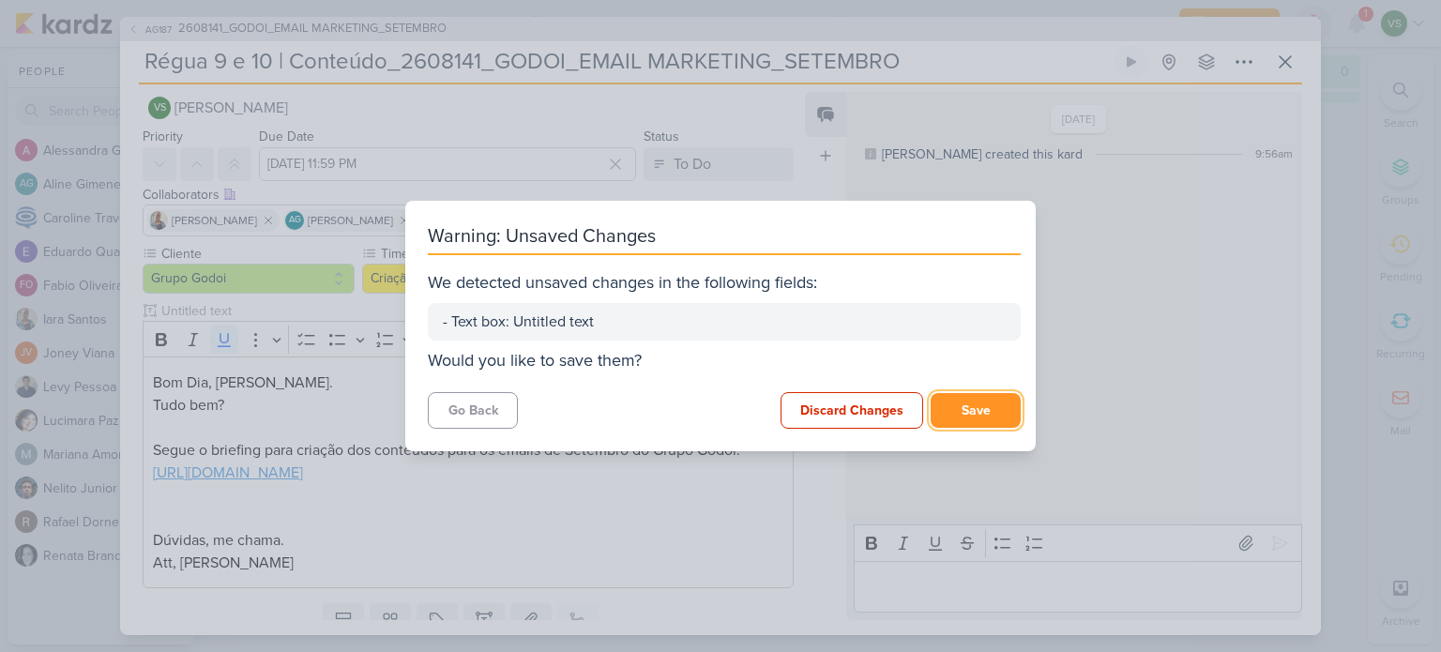
click at [993, 414] on button "Save" at bounding box center [975, 410] width 90 height 35
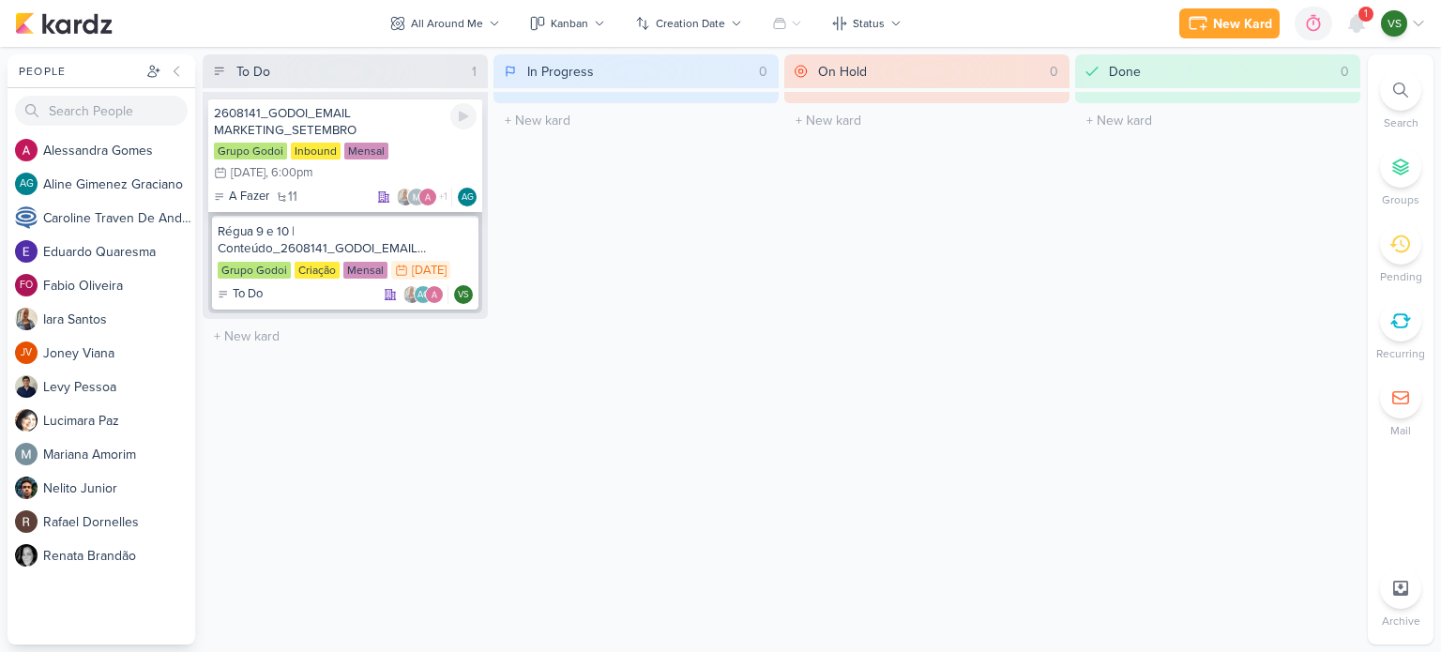
click at [323, 188] on div "A Fazer 11 +1 AG" at bounding box center [345, 197] width 263 height 19
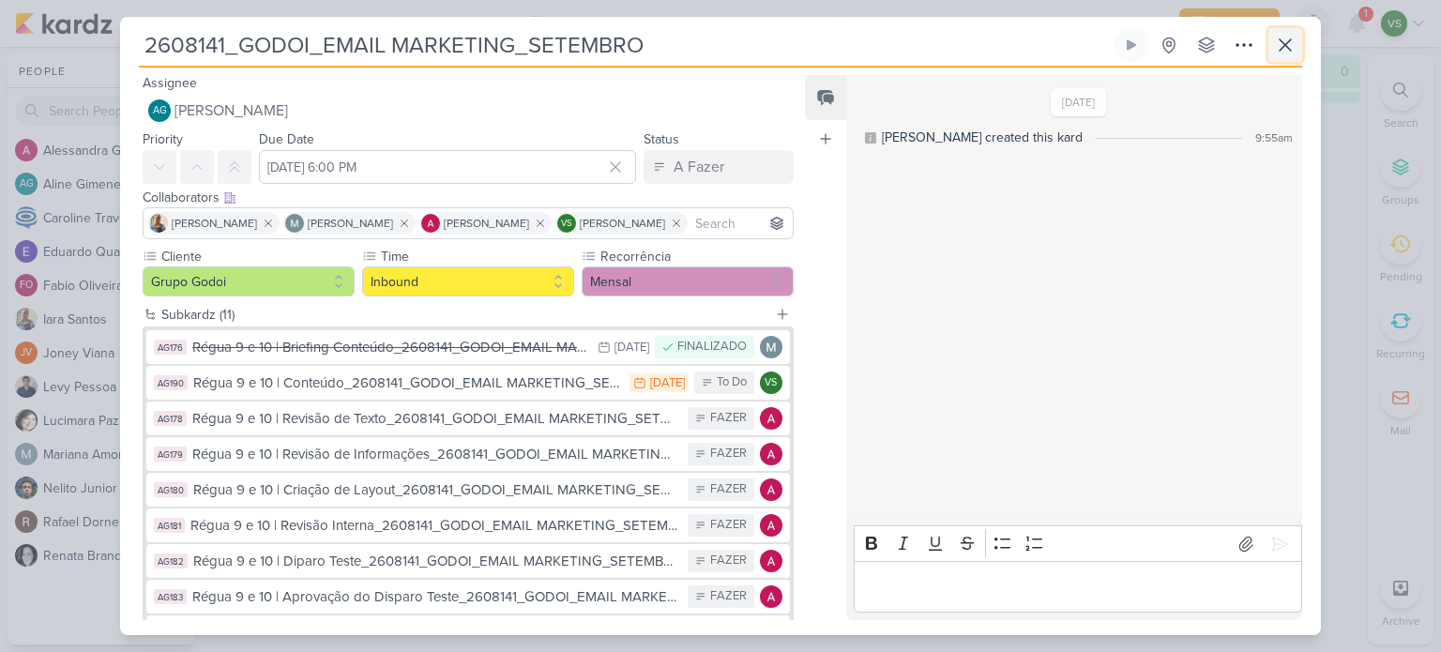
click at [1291, 45] on icon at bounding box center [1285, 45] width 23 height 23
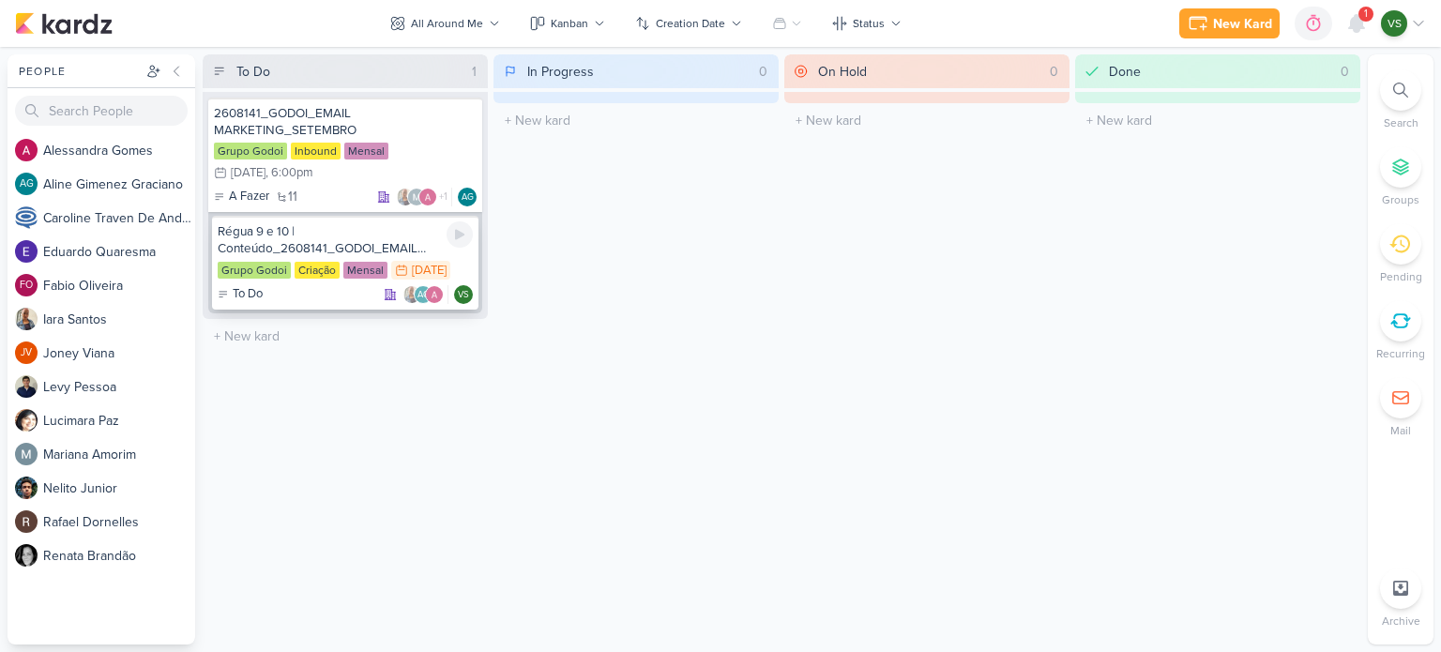
click at [365, 235] on div "Régua 9 e 10 | Conteúdo_2608141_GODOI_EMAIL MARKETING_SETEMBRO" at bounding box center [345, 240] width 255 height 34
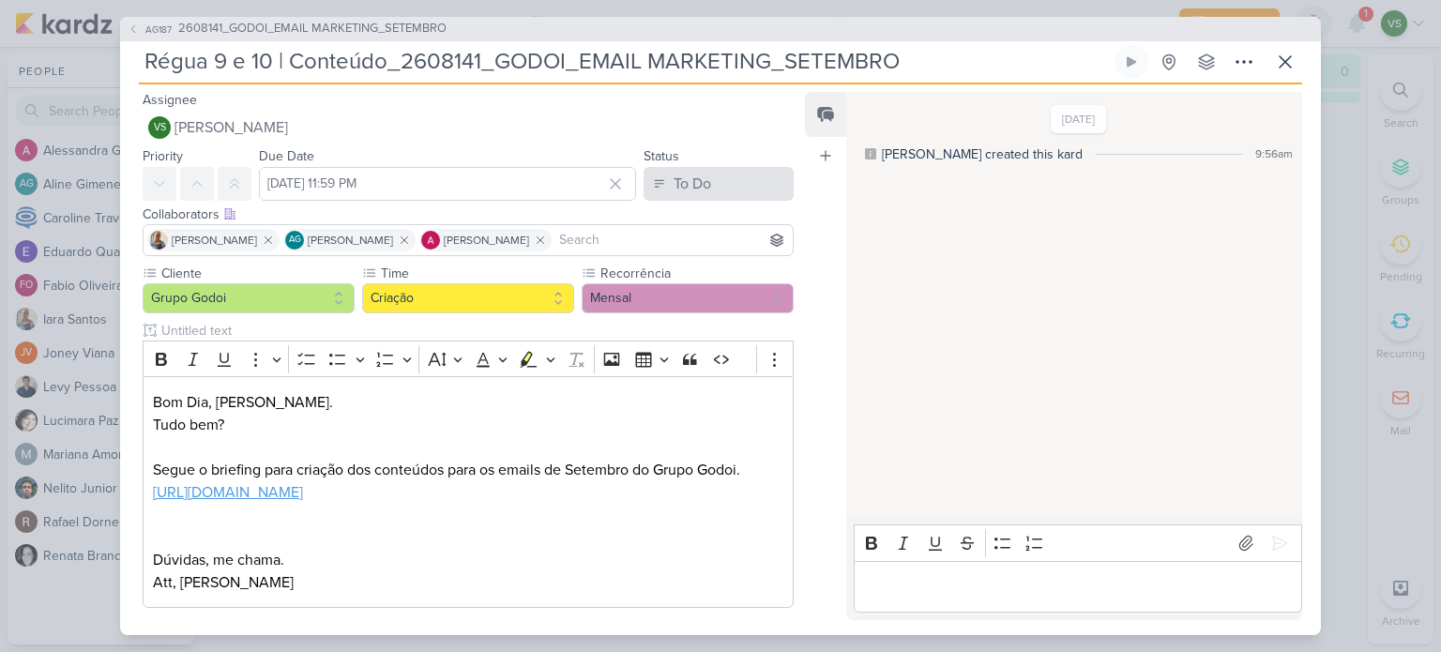
click at [762, 164] on div "Status To Do To Do Done In Progress" at bounding box center [718, 172] width 150 height 56
click at [711, 176] on button "To Do" at bounding box center [718, 184] width 150 height 34
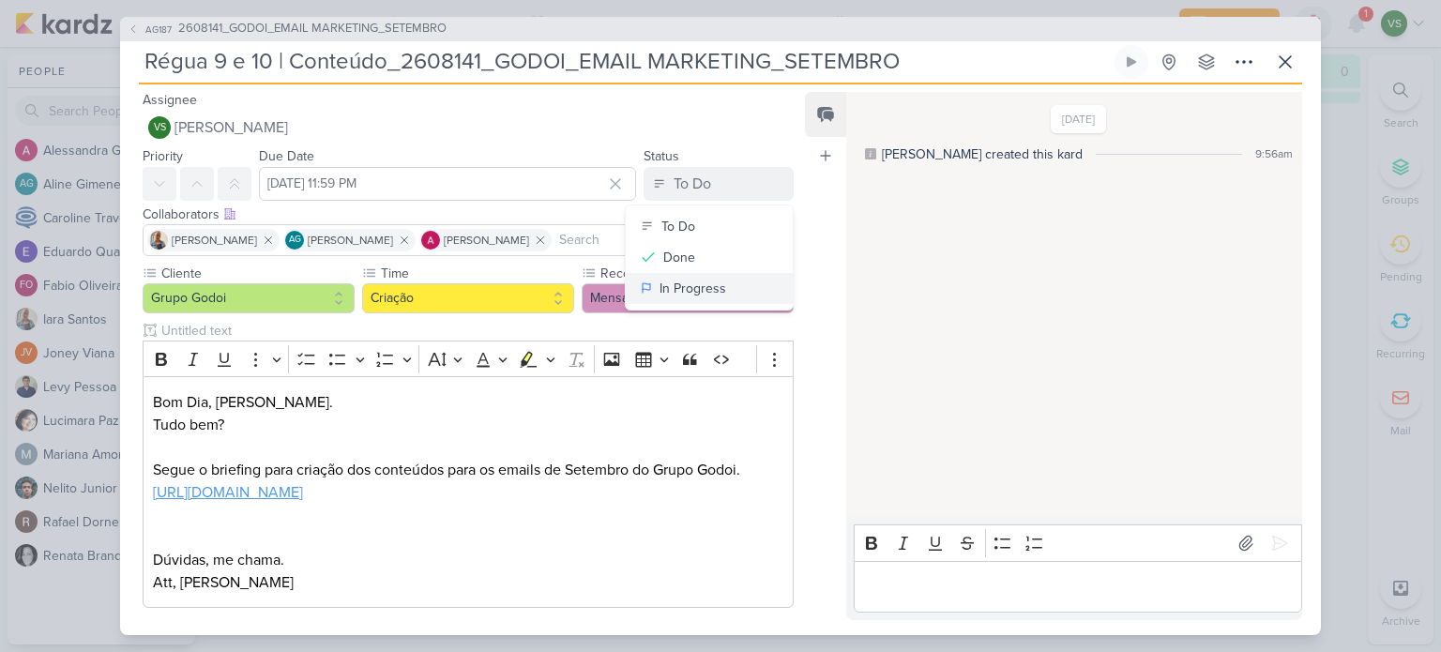
click at [702, 288] on div "In Progress" at bounding box center [692, 289] width 67 height 20
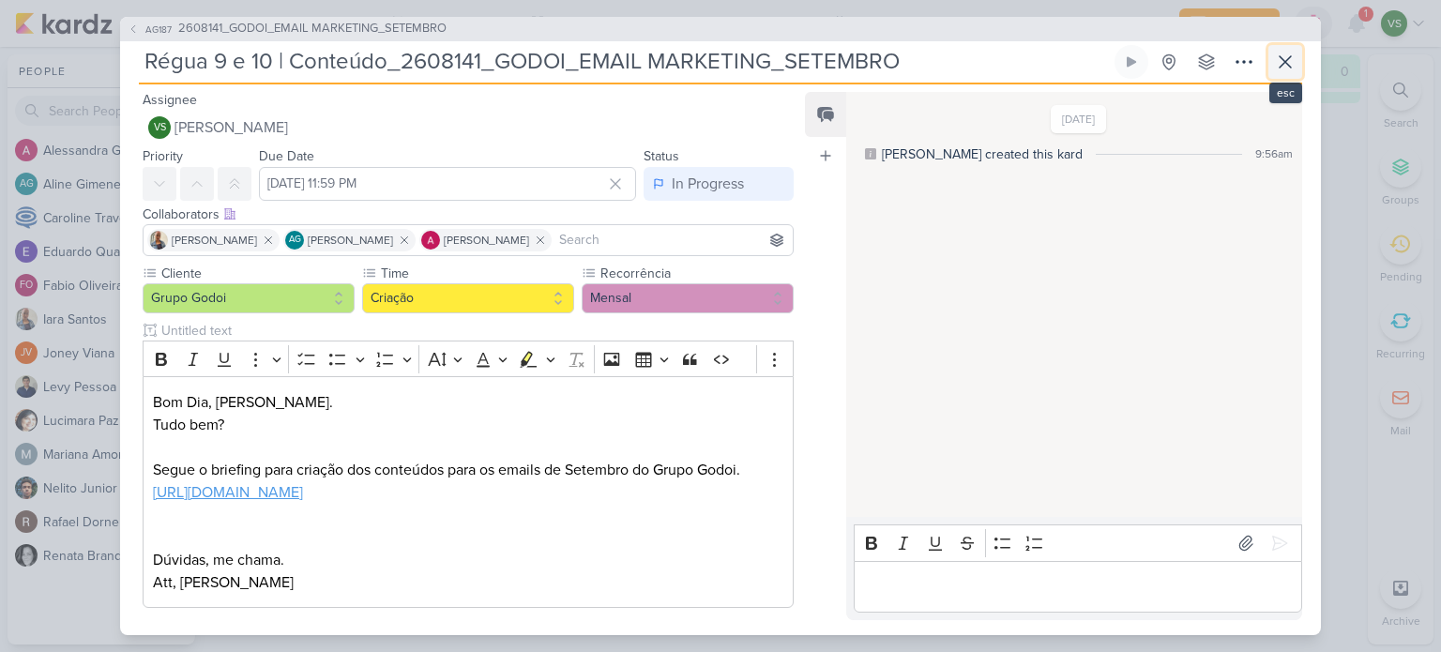
click at [1290, 63] on icon at bounding box center [1285, 62] width 23 height 23
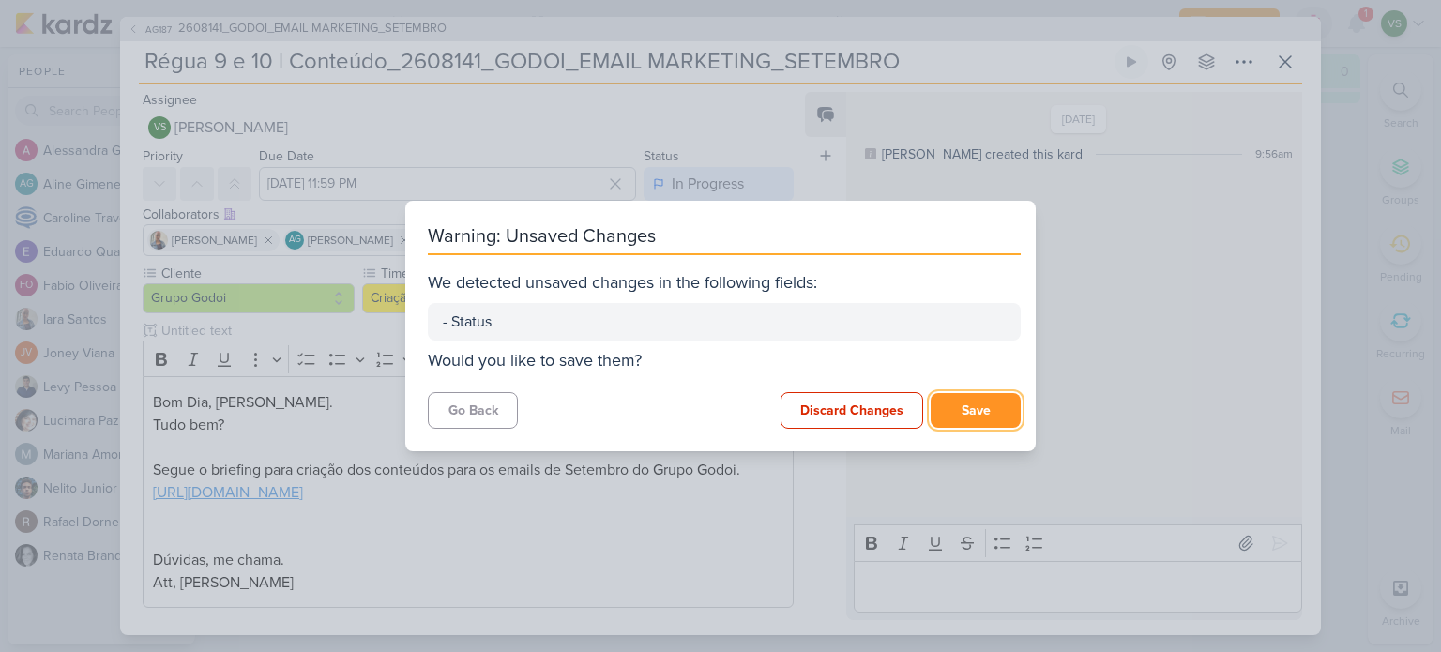
click at [982, 409] on button "Save" at bounding box center [975, 410] width 90 height 35
